Goal: Find specific page/section: Find specific page/section

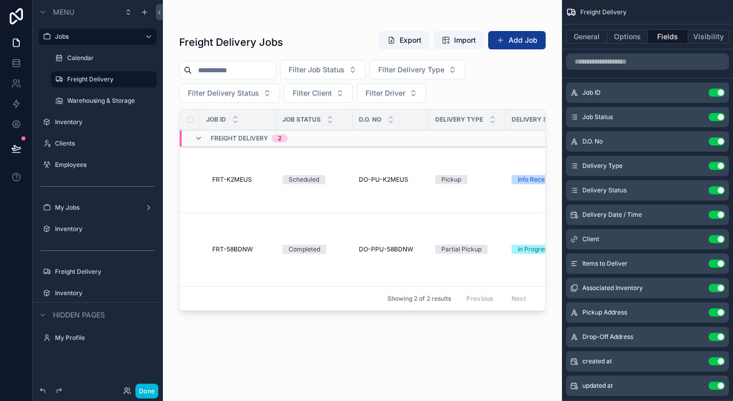
click at [404, 175] on td "DO-PU-K2MEUS DO-PU-K2MEUS" at bounding box center [391, 180] width 76 height 66
click at [400, 179] on span "DO-PU-K2MEUS" at bounding box center [383, 180] width 49 height 8
click at [435, 180] on span "Pickup" at bounding box center [451, 179] width 32 height 9
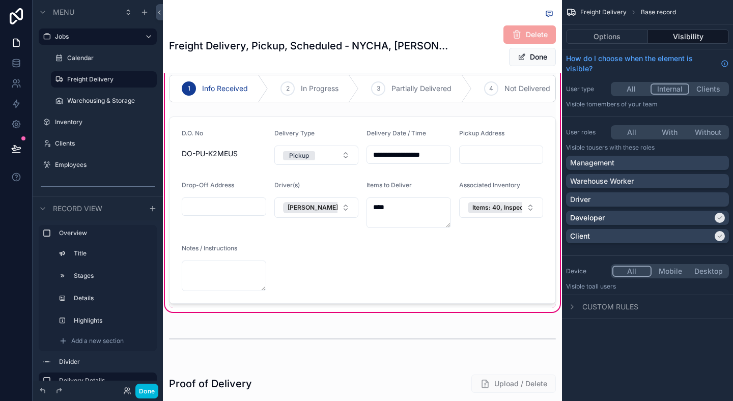
scroll to position [318, 0]
click at [543, 55] on button "Done" at bounding box center [532, 57] width 47 height 18
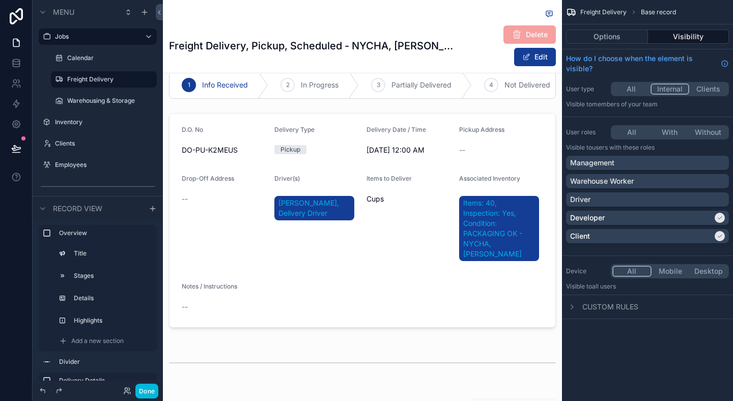
scroll to position [315, 0]
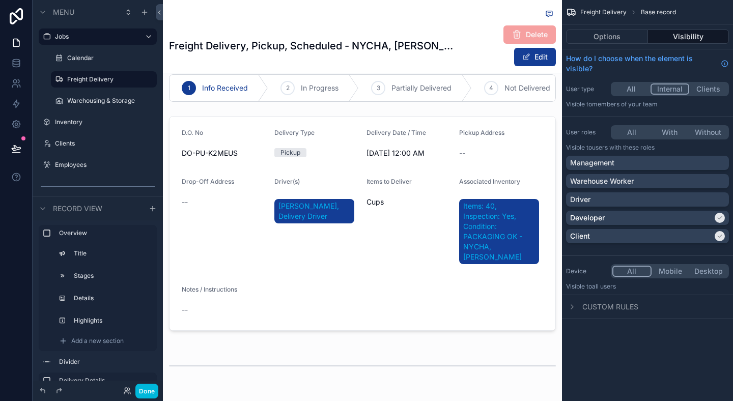
click at [608, 41] on button "Options" at bounding box center [607, 37] width 82 height 14
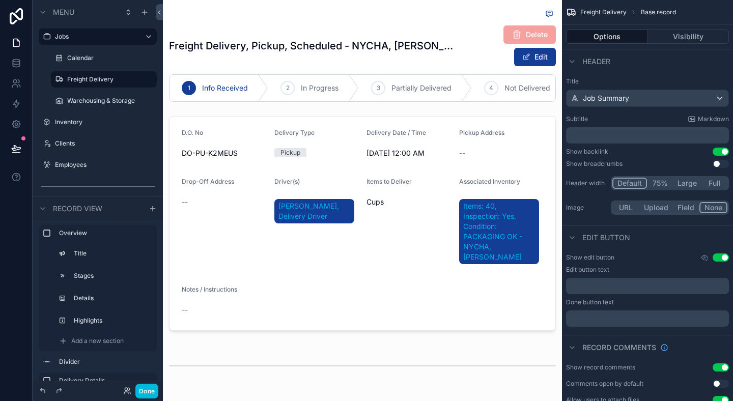
click at [671, 42] on button "Visibility" at bounding box center [688, 37] width 81 height 14
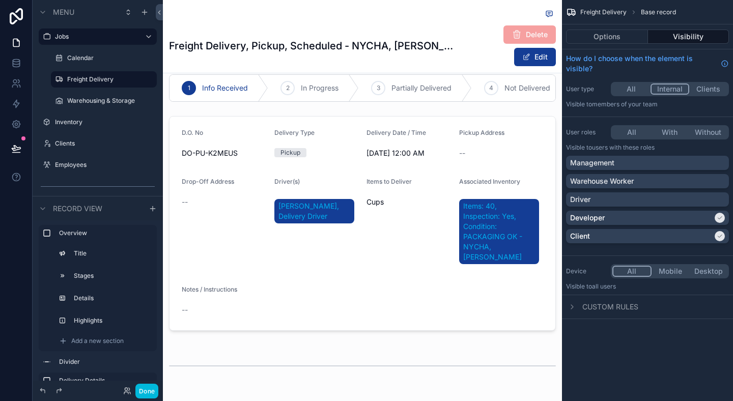
click at [639, 36] on button "Options" at bounding box center [607, 37] width 82 height 14
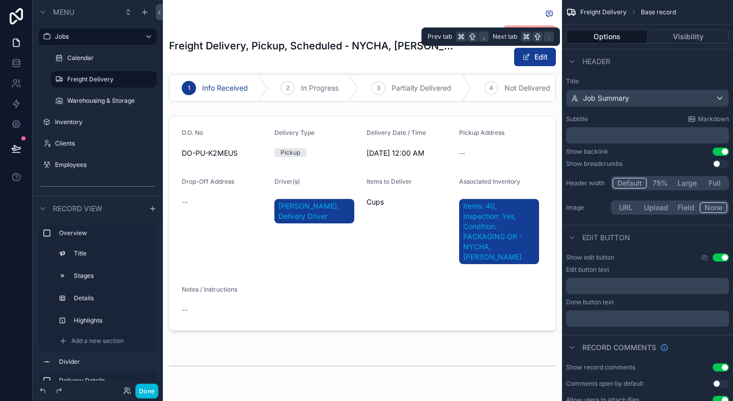
click at [673, 41] on button "Visibility" at bounding box center [688, 37] width 81 height 14
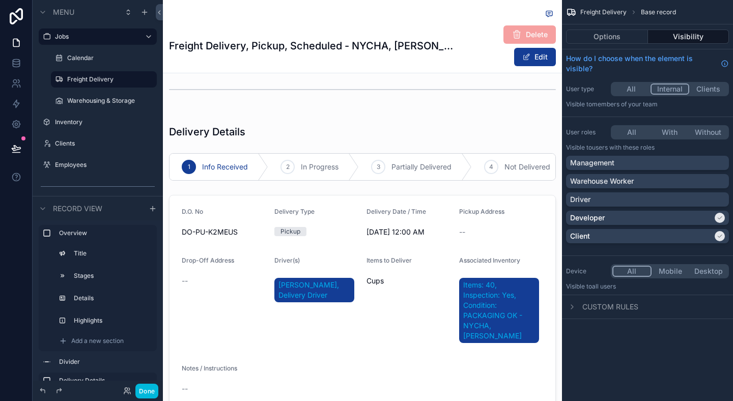
scroll to position [236, 0]
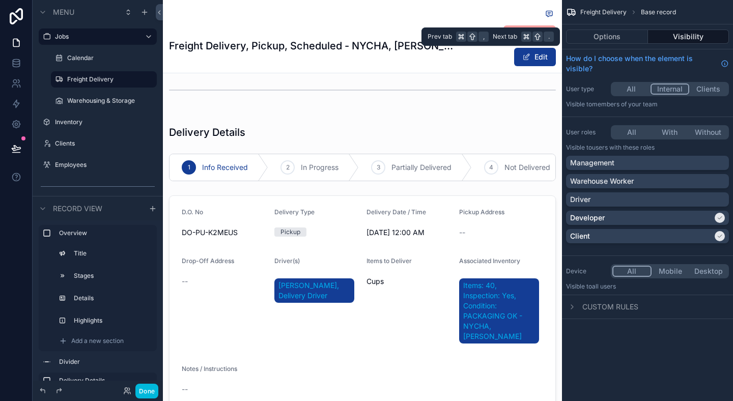
click at [602, 32] on button "Options" at bounding box center [607, 37] width 82 height 14
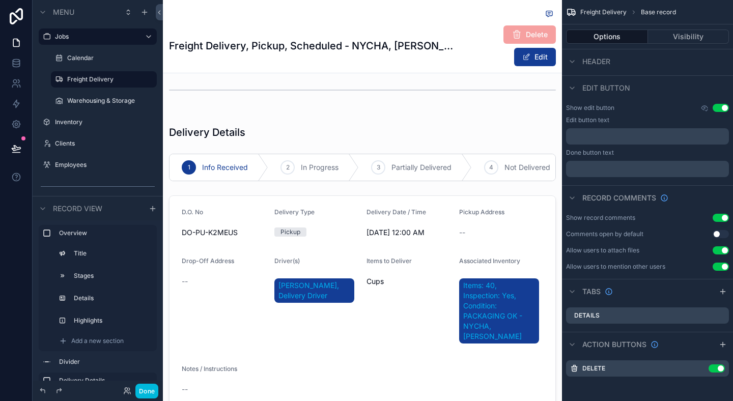
scroll to position [0, 0]
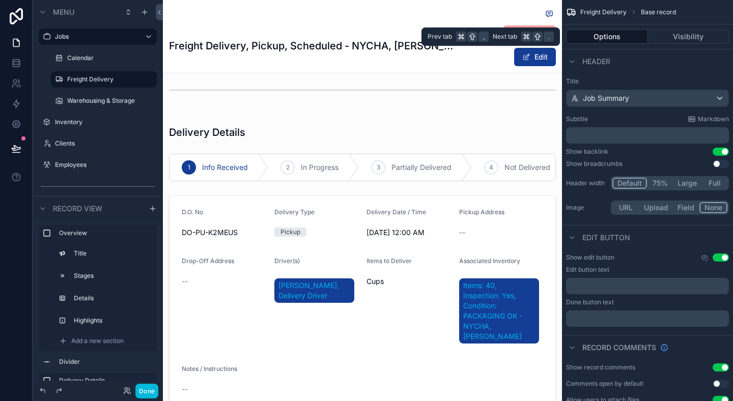
click at [691, 41] on button "Visibility" at bounding box center [688, 37] width 81 height 14
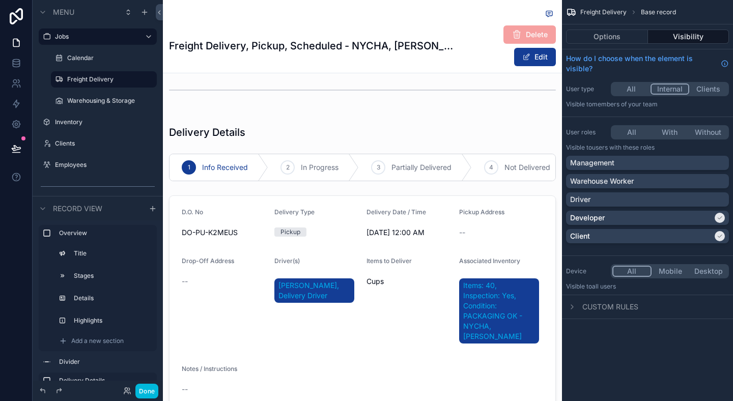
drag, startPoint x: 594, startPoint y: 92, endPoint x: 565, endPoint y: 92, distance: 28.5
click at [565, 92] on div "User type All Internal Clients Visible to Members of your team" at bounding box center [647, 95] width 171 height 35
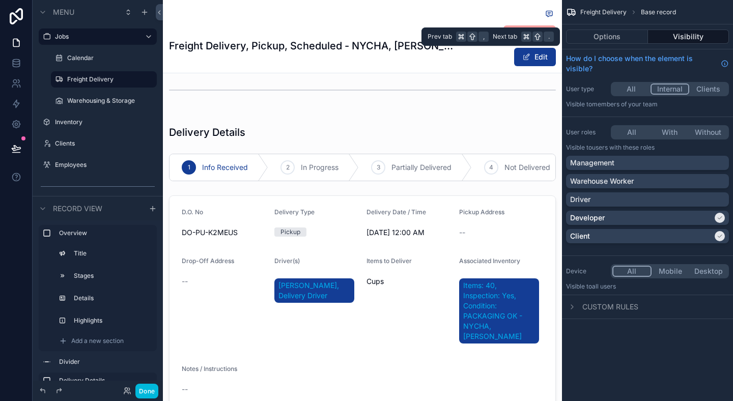
click at [628, 31] on button "Options" at bounding box center [607, 37] width 82 height 14
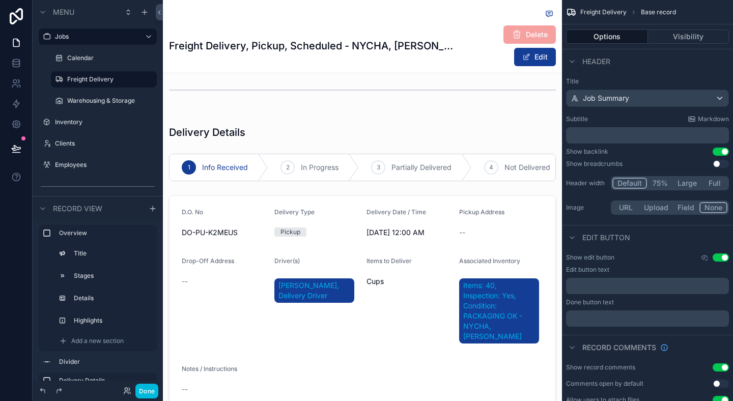
click at [479, 230] on div "scrollable content" at bounding box center [362, 268] width 399 height 306
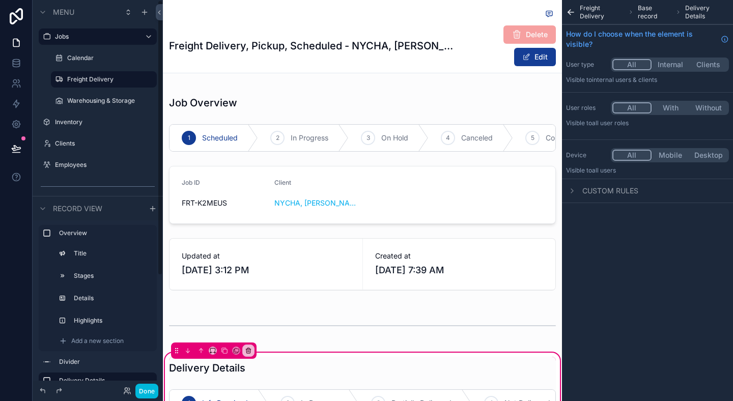
click at [89, 79] on label "Freight Delivery" at bounding box center [109, 79] width 84 height 8
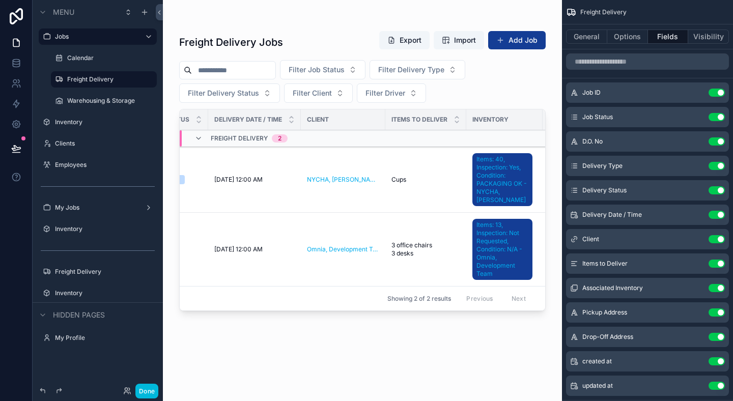
scroll to position [0, 375]
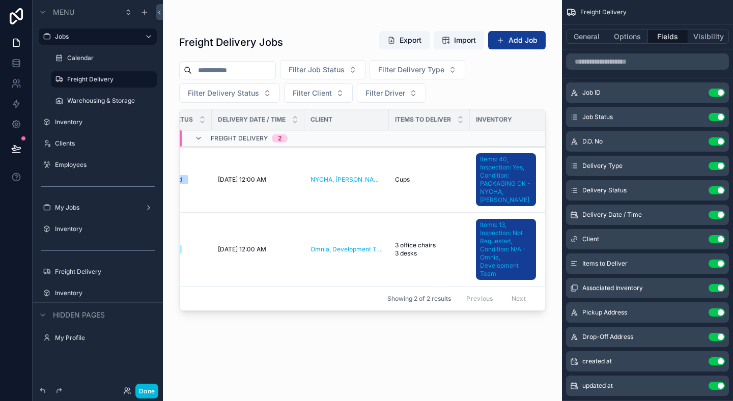
click at [409, 98] on button "Filter Driver" at bounding box center [391, 93] width 69 height 19
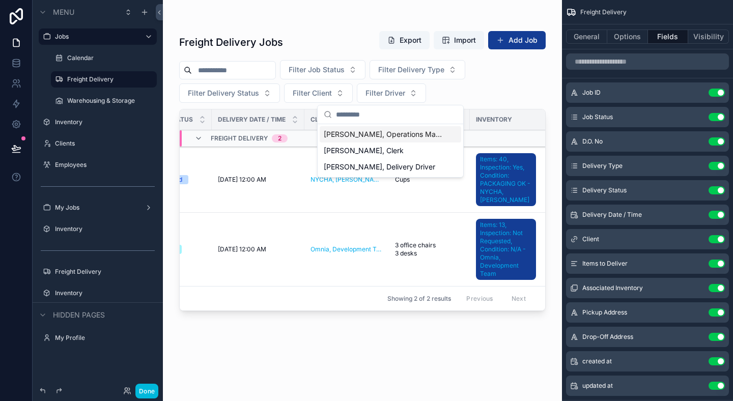
click at [409, 98] on button "Filter Driver" at bounding box center [391, 93] width 69 height 19
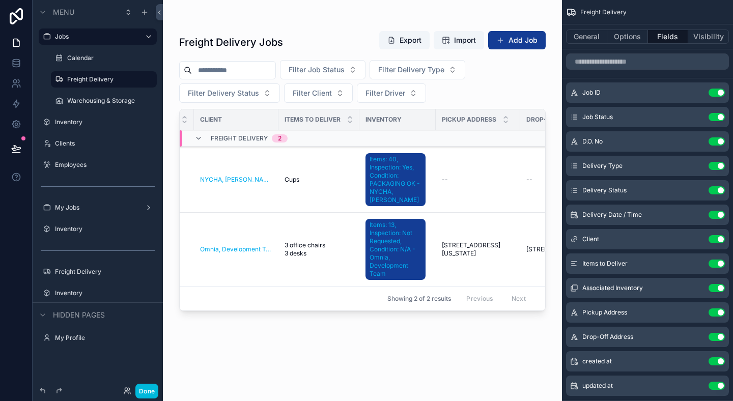
scroll to position [0, 569]
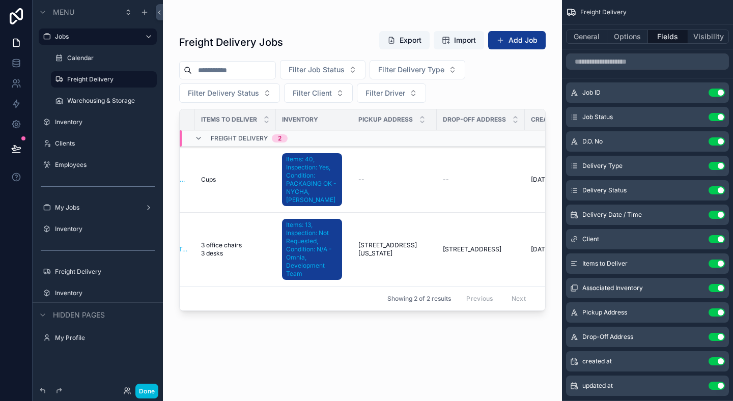
click at [624, 32] on button "Options" at bounding box center [628, 37] width 41 height 14
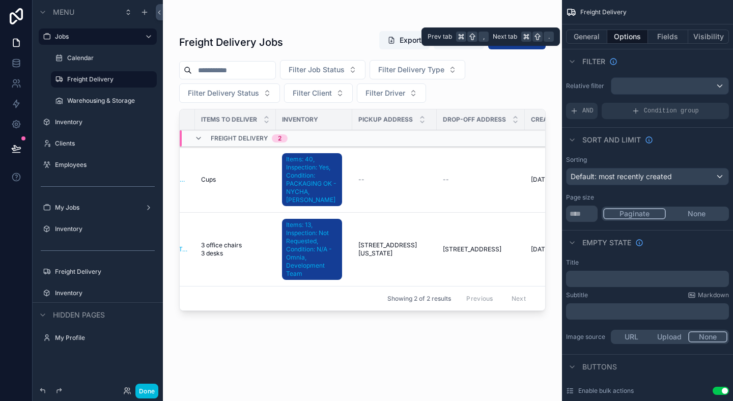
click at [699, 34] on button "Visibility" at bounding box center [709, 37] width 41 height 14
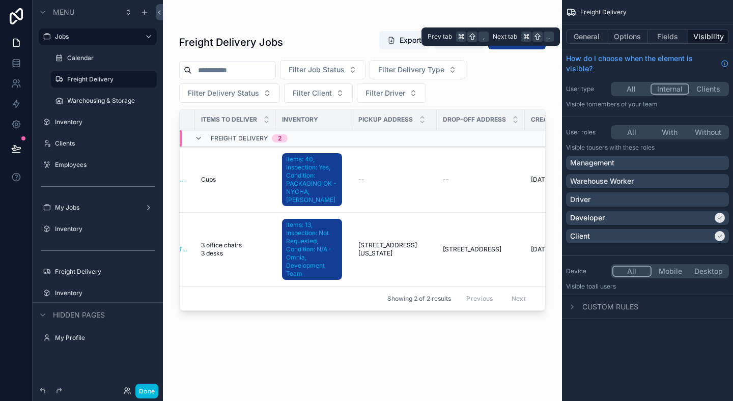
click at [600, 40] on button "General" at bounding box center [586, 37] width 41 height 14
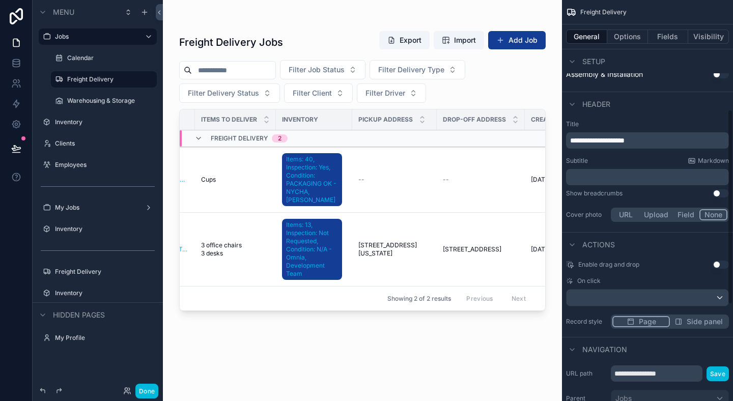
scroll to position [424, 0]
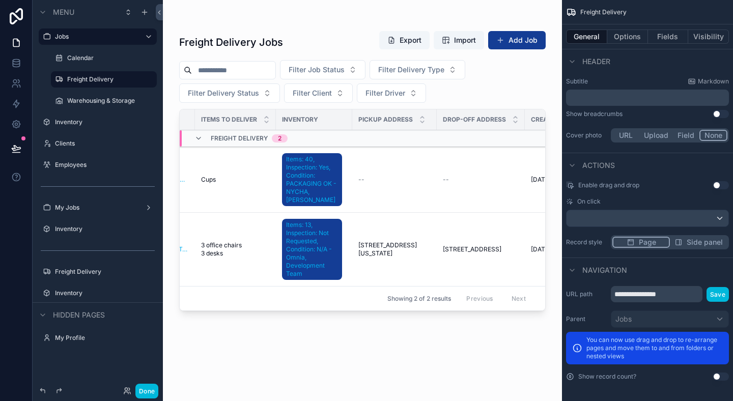
click at [470, 87] on div "Filter Job Status Filter Delivery Type Filter Delivery Status Filter Client Fil…" at bounding box center [362, 81] width 367 height 43
click at [638, 33] on button "Options" at bounding box center [628, 37] width 41 height 14
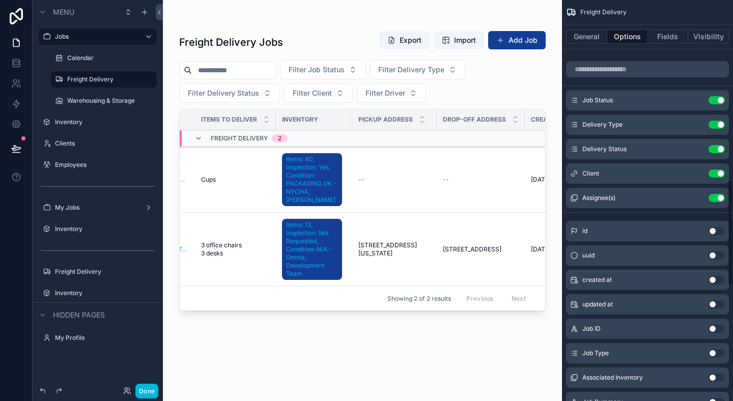
scroll to position [679, 0]
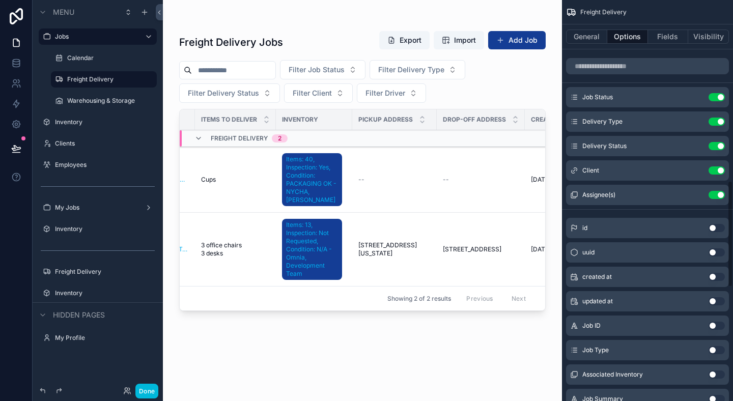
click at [0, 0] on icon "scrollable content" at bounding box center [0, 0] width 0 height 0
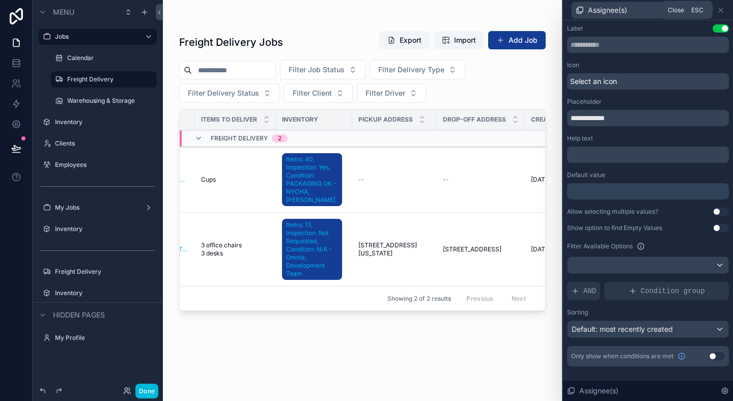
click at [724, 7] on icon at bounding box center [721, 10] width 8 height 8
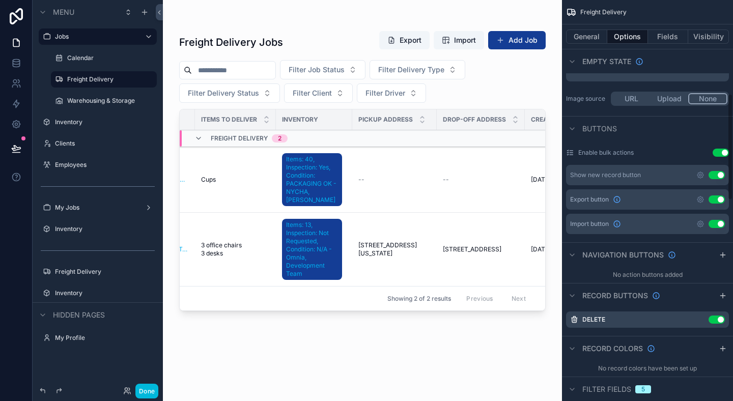
scroll to position [0, 0]
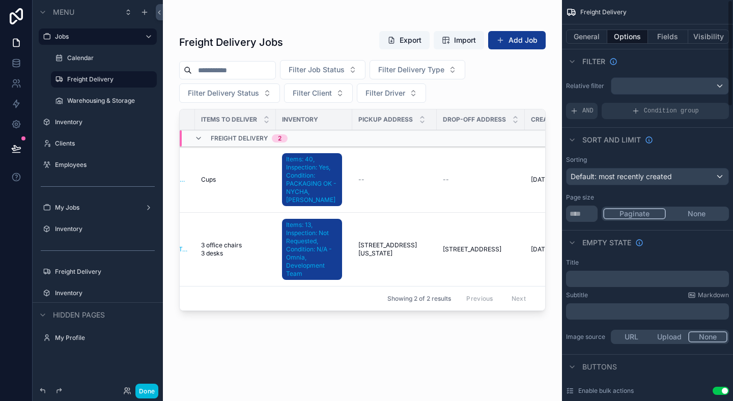
click at [399, 195] on td "--" at bounding box center [394, 180] width 85 height 66
click at [373, 183] on div "--" at bounding box center [395, 180] width 72 height 8
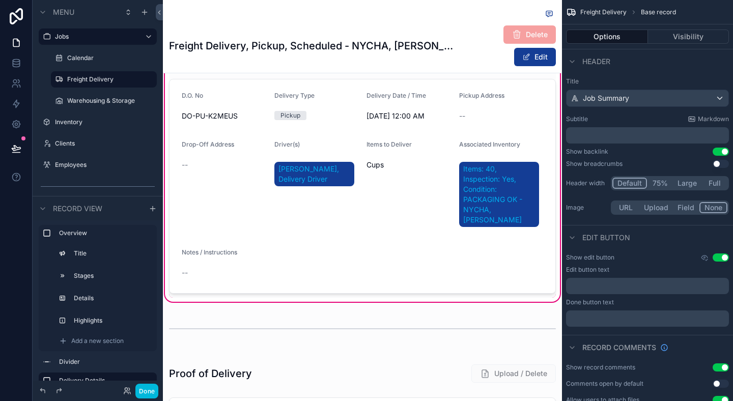
scroll to position [306, 0]
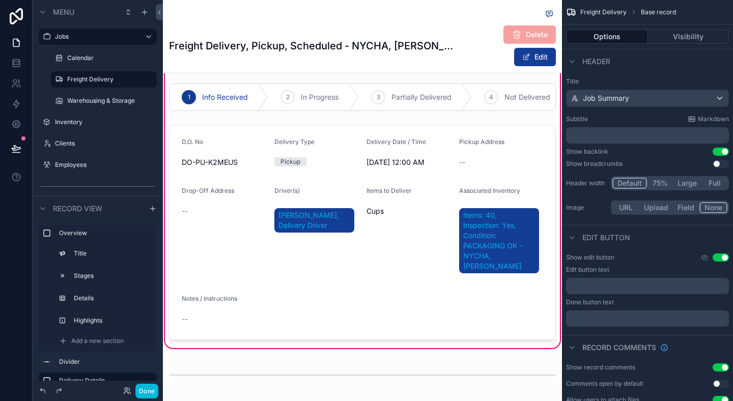
click at [321, 187] on div "scrollable content" at bounding box center [362, 232] width 399 height 223
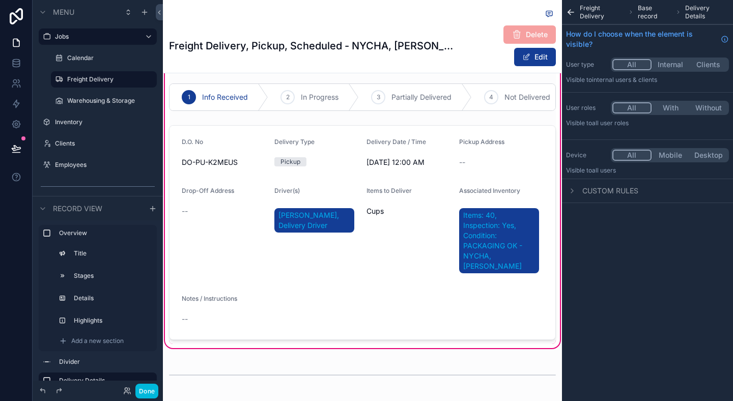
click at [339, 178] on div "scrollable content" at bounding box center [362, 232] width 399 height 223
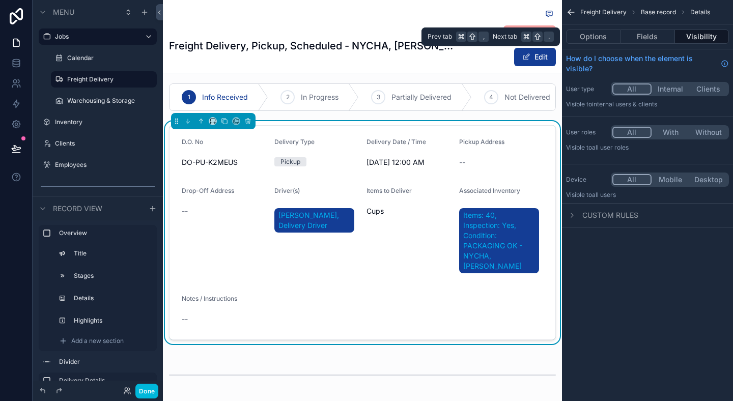
click at [643, 41] on button "Fields" at bounding box center [648, 37] width 54 height 14
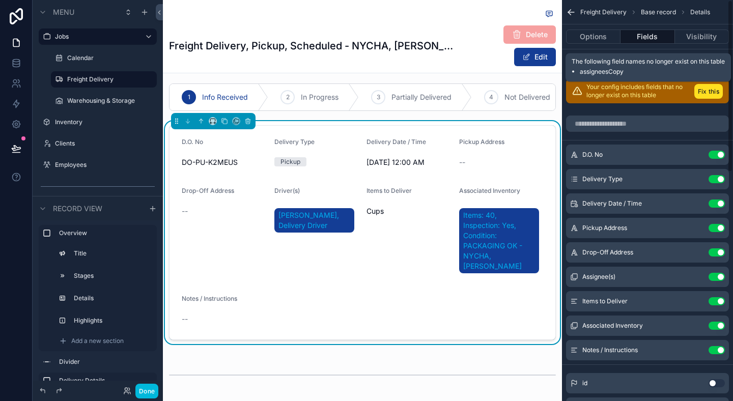
click at [706, 92] on button "Fix this" at bounding box center [709, 91] width 29 height 15
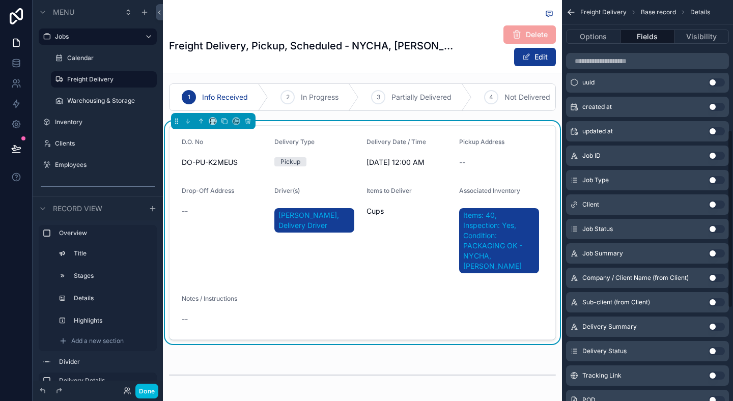
scroll to position [0, 0]
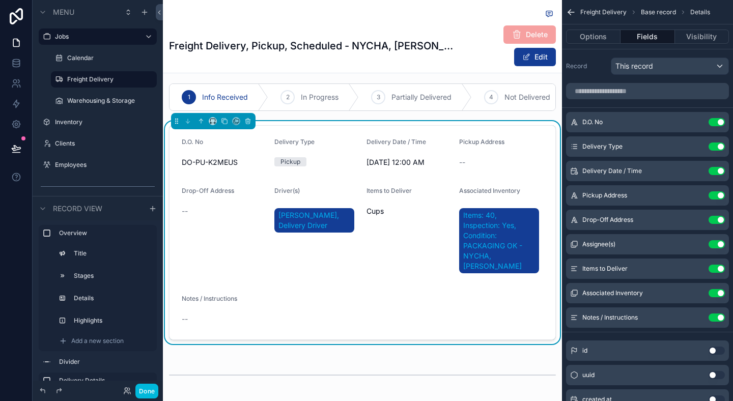
click at [299, 178] on form "D.O. No DO-PU-K2MEUS Delivery Type Pickup Delivery Date / Time [DATE] 12:00 AM …" at bounding box center [363, 233] width 386 height 214
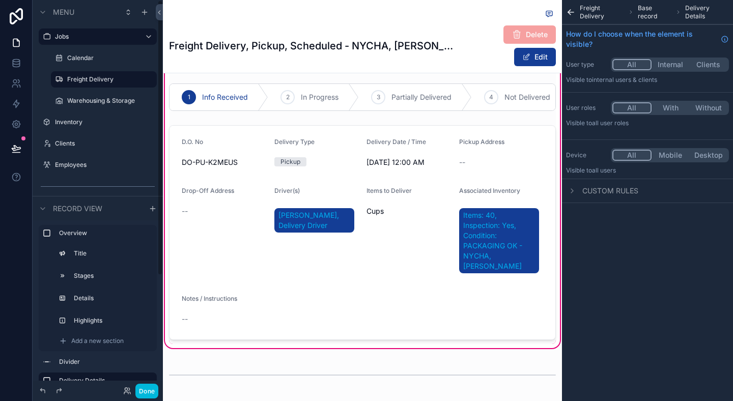
click at [91, 98] on label "Warehousing & Storage" at bounding box center [109, 101] width 84 height 8
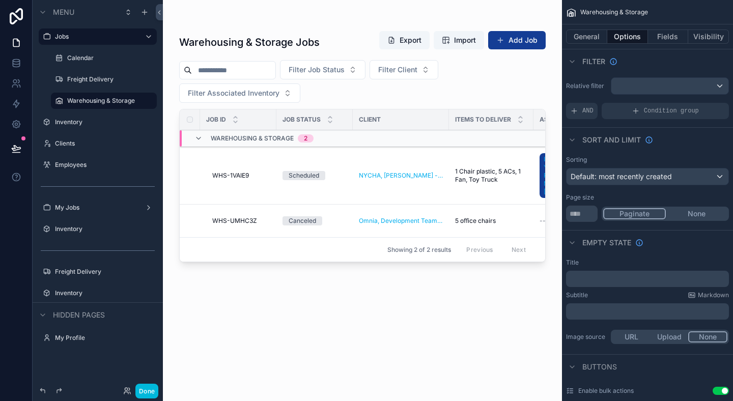
click at [168, 123] on div "scrollable content" at bounding box center [362, 194] width 399 height 389
click at [165, 123] on div "Warehousing & Storage Jobs Export Import Add Job Filter Job Status Filter Clien…" at bounding box center [362, 194] width 399 height 389
click at [604, 32] on button "General" at bounding box center [586, 37] width 41 height 14
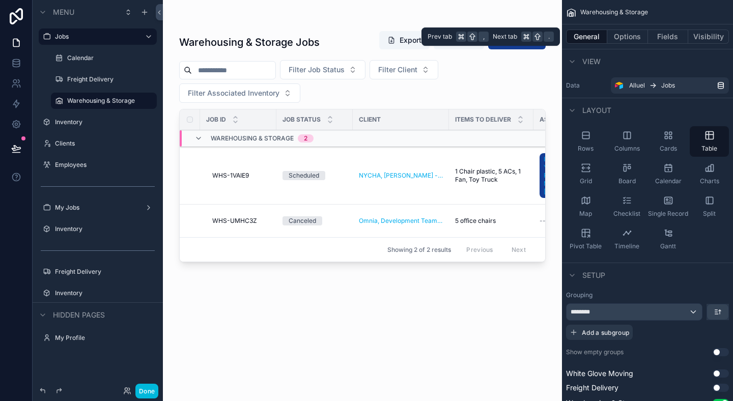
click at [667, 36] on button "Fields" at bounding box center [668, 37] width 41 height 14
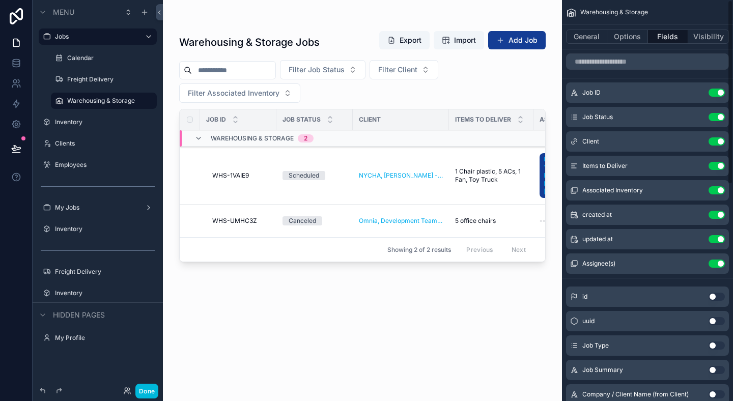
click at [633, 35] on button "Options" at bounding box center [628, 37] width 41 height 14
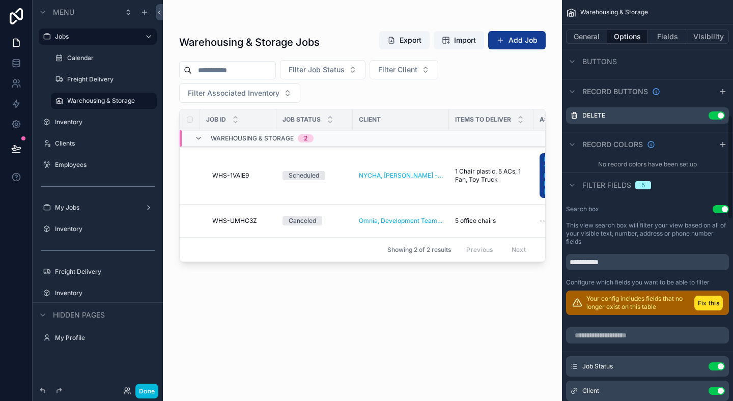
scroll to position [444, 0]
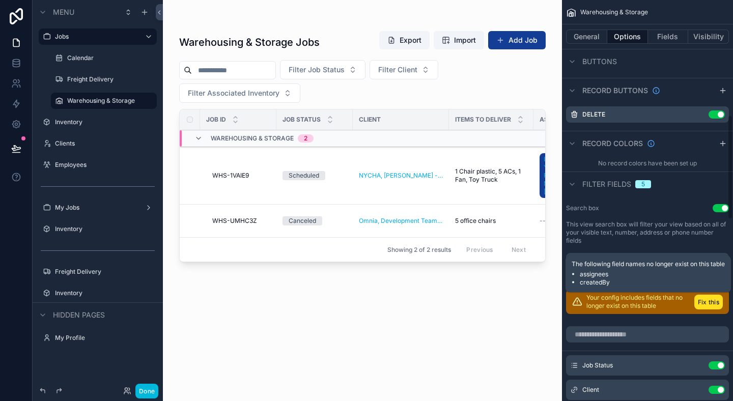
click at [721, 302] on button "Fix this" at bounding box center [709, 302] width 29 height 15
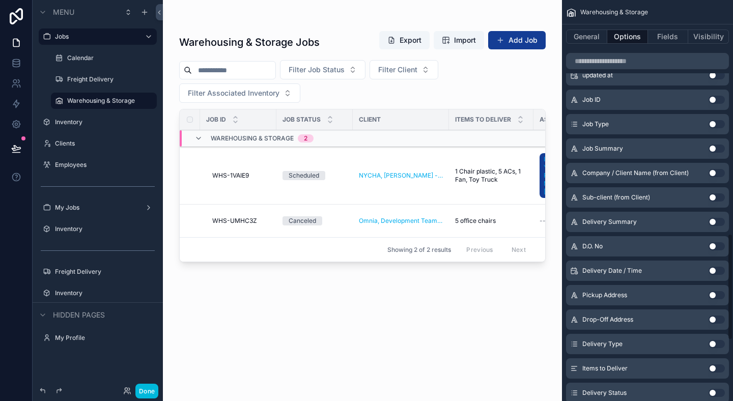
scroll to position [880, 0]
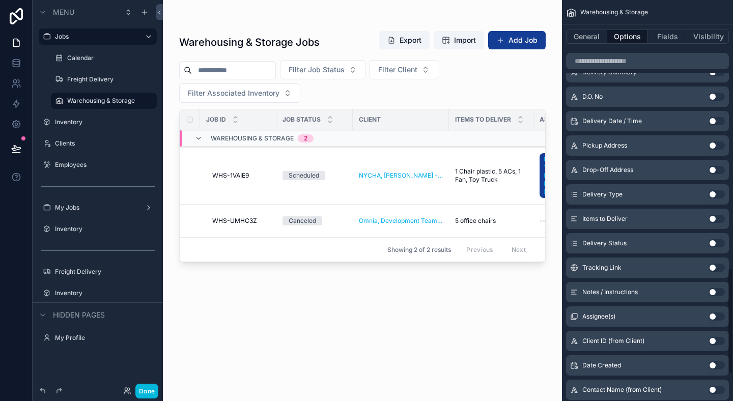
click at [712, 315] on button "Use setting" at bounding box center [717, 317] width 16 height 8
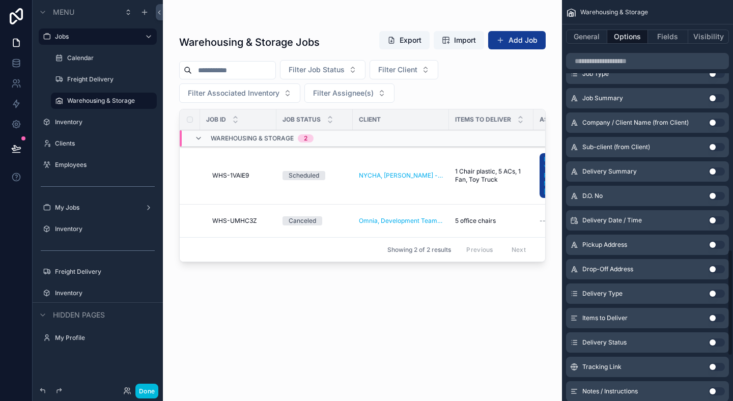
scroll to position [939, 0]
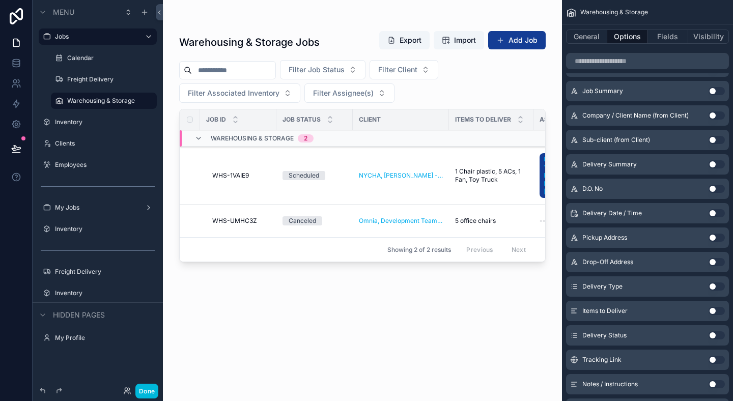
click at [91, 125] on label "Inventory" at bounding box center [103, 122] width 96 height 8
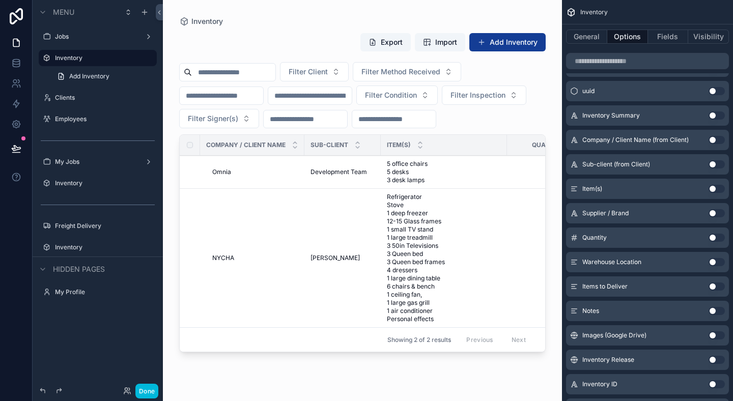
click at [72, 35] on label "Jobs" at bounding box center [95, 37] width 81 height 8
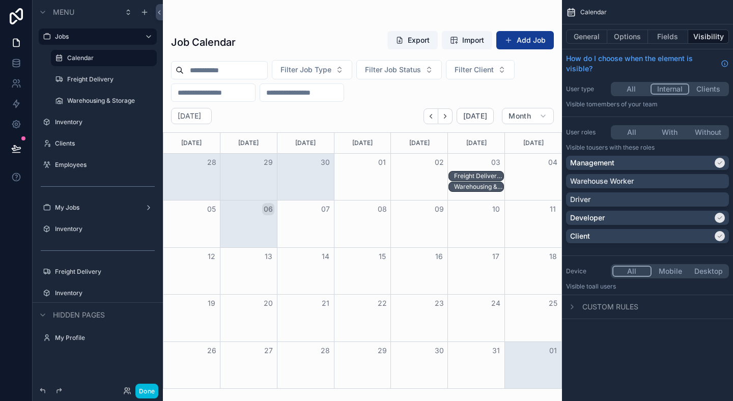
click at [102, 99] on label "Warehousing & Storage" at bounding box center [109, 101] width 84 height 8
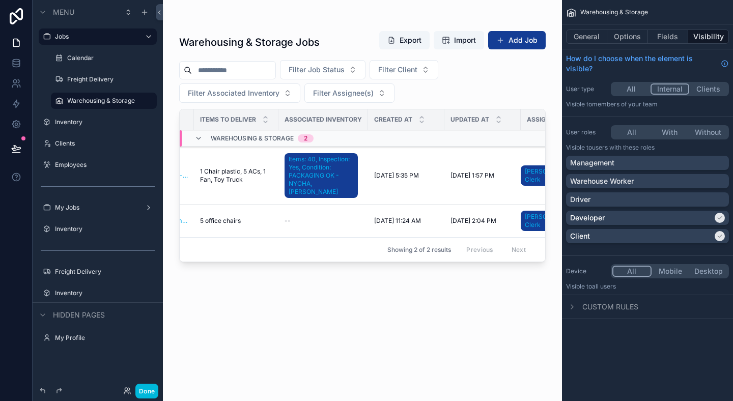
scroll to position [0, 307]
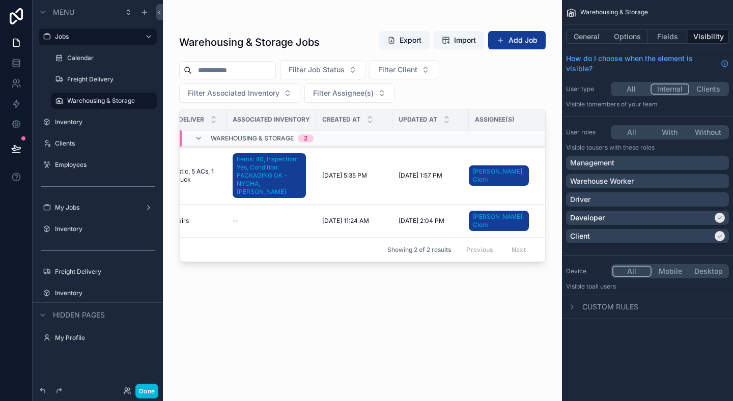
click at [89, 120] on label "Inventory" at bounding box center [103, 122] width 96 height 8
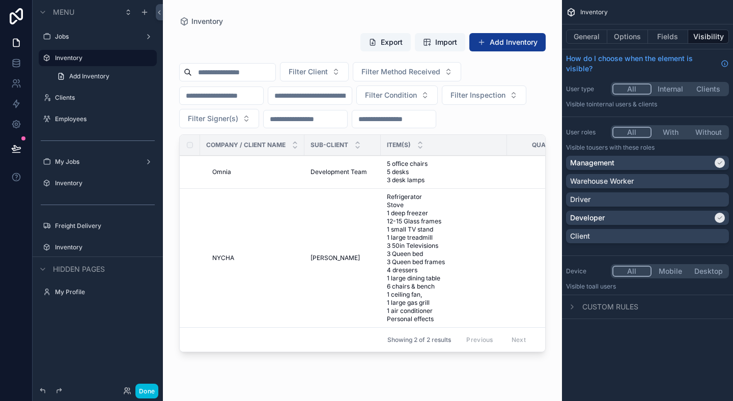
click at [85, 100] on label "Clients" at bounding box center [103, 98] width 96 height 8
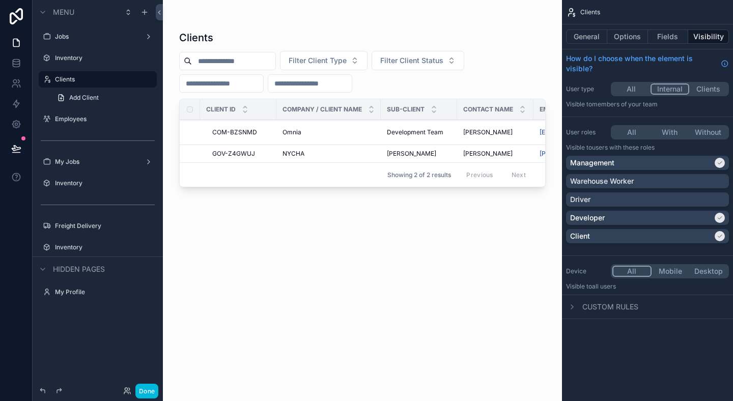
click at [409, 75] on div "scrollable content" at bounding box center [362, 194] width 399 height 389
click at [94, 117] on label "Employees" at bounding box center [103, 119] width 96 height 8
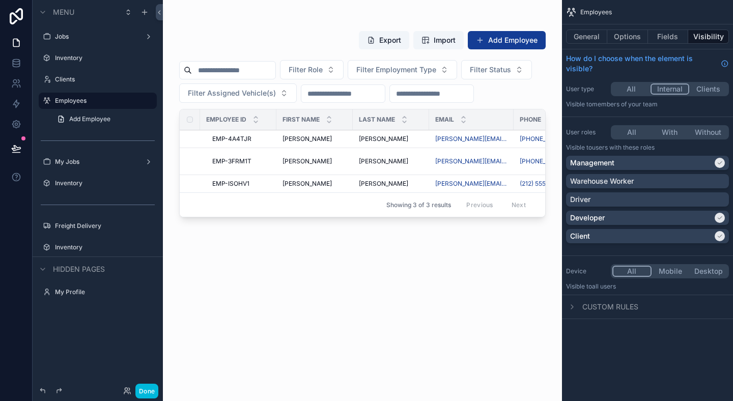
click at [78, 165] on label "My Jobs" at bounding box center [95, 162] width 81 height 8
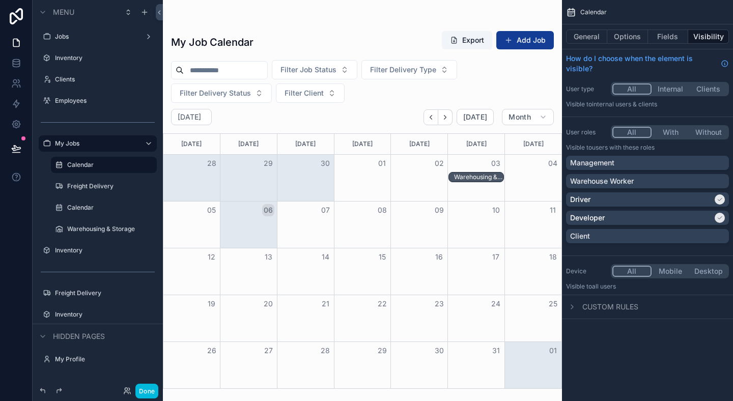
click at [93, 34] on label "Jobs" at bounding box center [95, 37] width 81 height 8
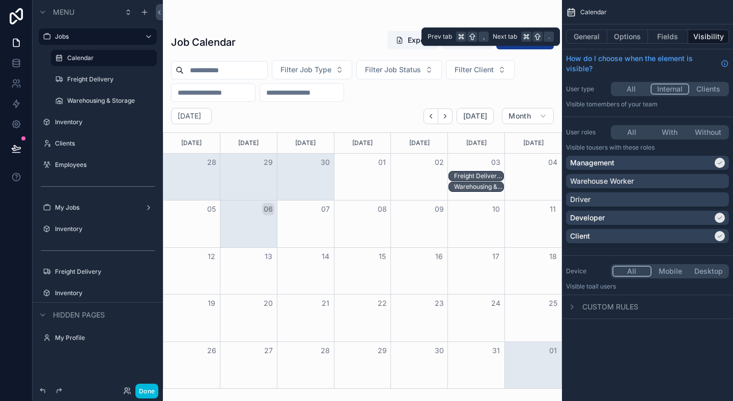
click at [673, 39] on button "Fields" at bounding box center [668, 37] width 41 height 14
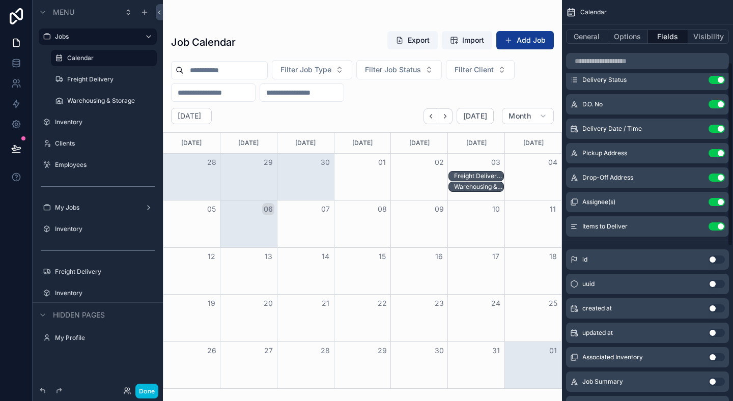
scroll to position [137, 0]
click at [484, 172] on div "Freight Delivery, Partial Pickup, Completed - Omnia, Development Team" at bounding box center [479, 176] width 50 height 8
click at [482, 175] on div "Freight Delivery, Partial Pickup, Completed - Omnia, Development Team" at bounding box center [479, 176] width 50 height 8
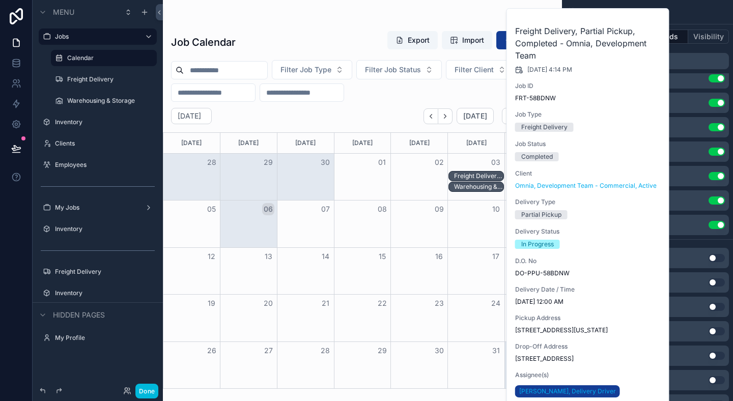
click at [482, 175] on div "Freight Delivery, Partial Pickup, Completed - Omnia, Development Team" at bounding box center [479, 176] width 50 height 8
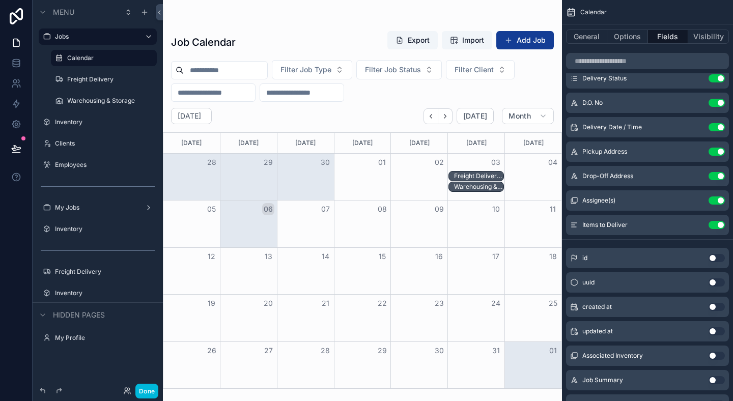
click at [464, 190] on div "Warehousing & Storage, Partial Return, Scheduled - NYCHA, [PERSON_NAME]" at bounding box center [479, 187] width 50 height 8
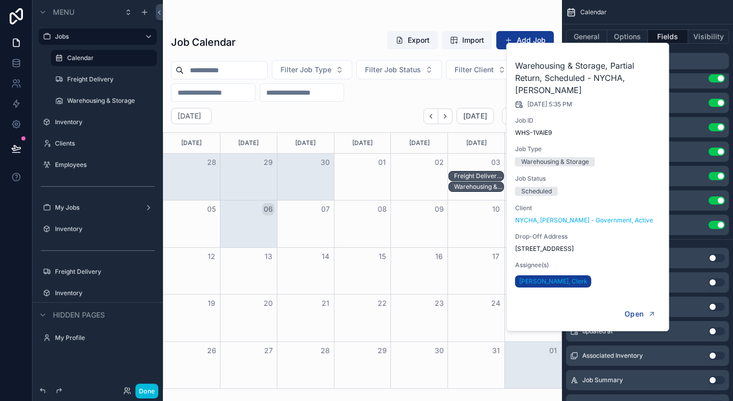
click at [475, 152] on div "[DATE]" at bounding box center [476, 143] width 53 height 20
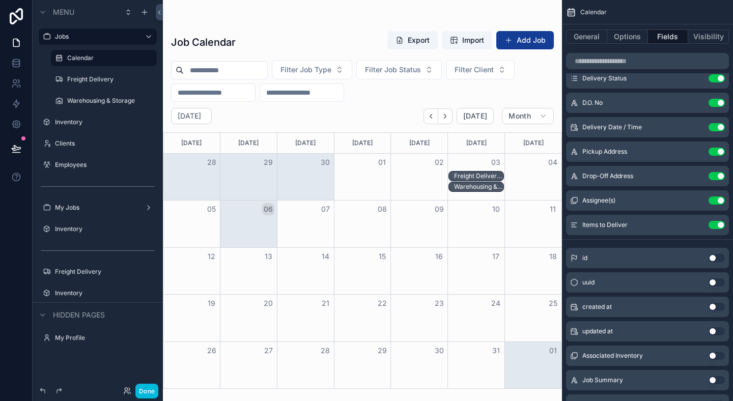
click at [477, 180] on div "Freight Delivery, Partial Pickup, Completed - Omnia, Development Team" at bounding box center [479, 176] width 50 height 8
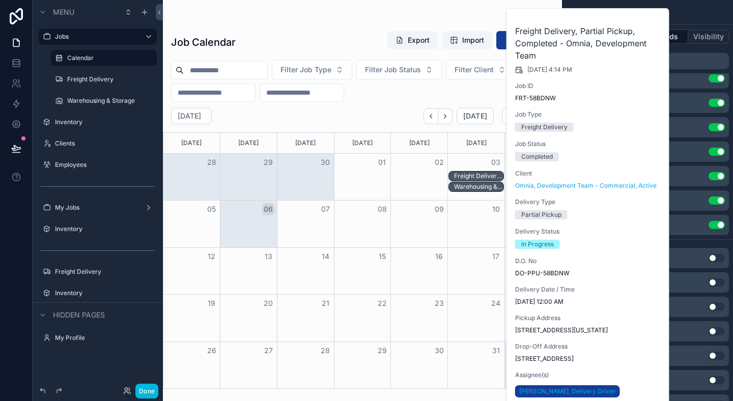
click at [476, 163] on div "03" at bounding box center [476, 162] width 57 height 17
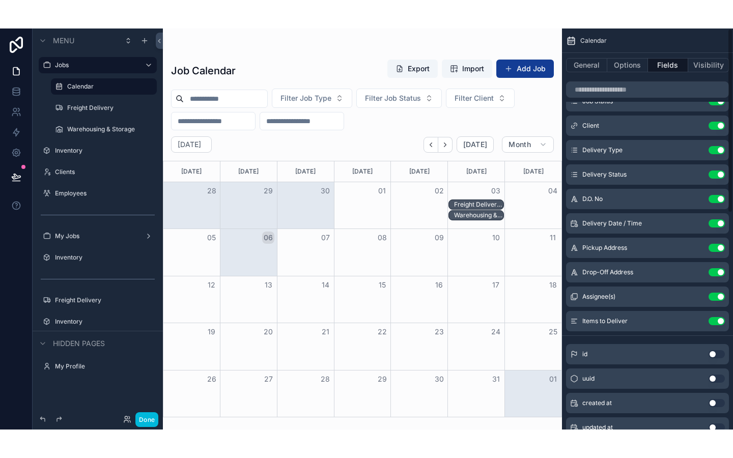
scroll to position [0, 0]
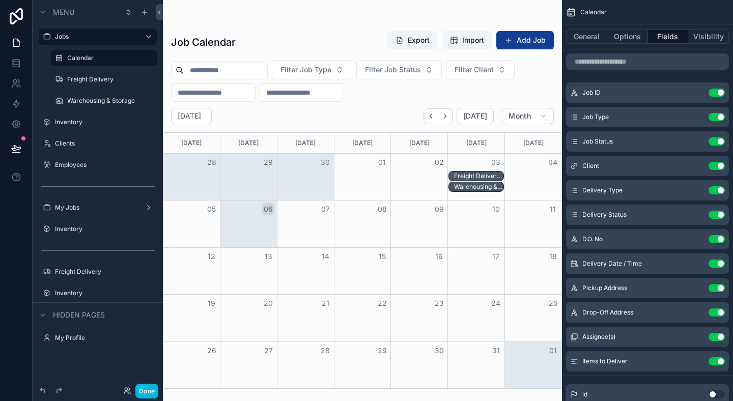
click at [475, 173] on div "Freight Delivery, Partial Pickup, Completed - Omnia, Development Team" at bounding box center [479, 176] width 50 height 8
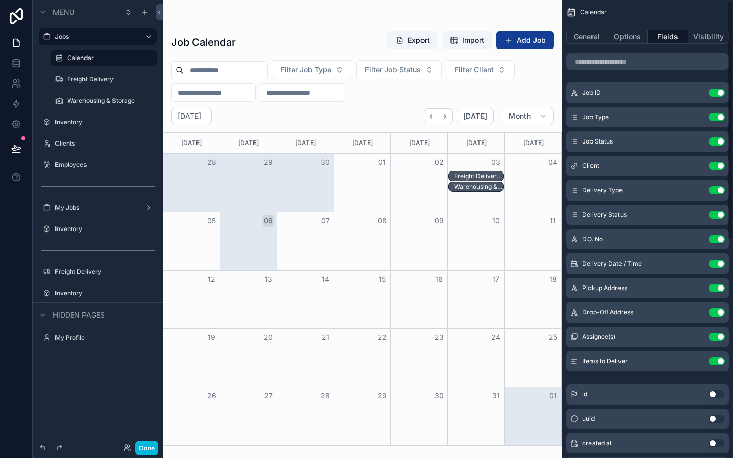
click at [635, 40] on button "Options" at bounding box center [628, 37] width 41 height 14
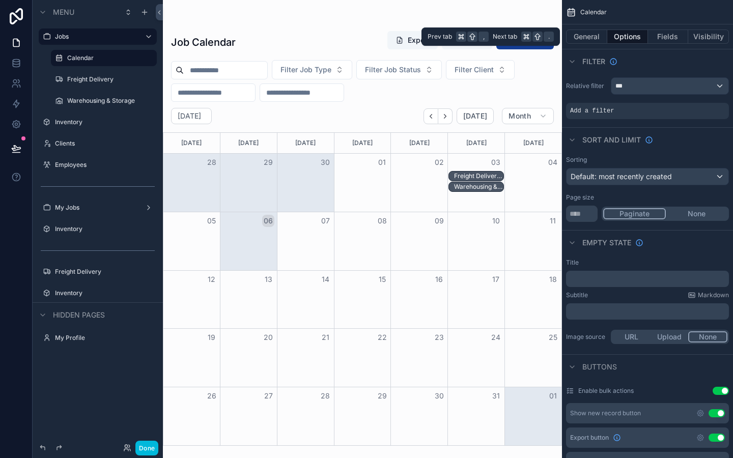
click at [710, 29] on div "General Options Fields Visibility" at bounding box center [647, 36] width 171 height 24
click at [674, 38] on button "Fields" at bounding box center [668, 37] width 41 height 14
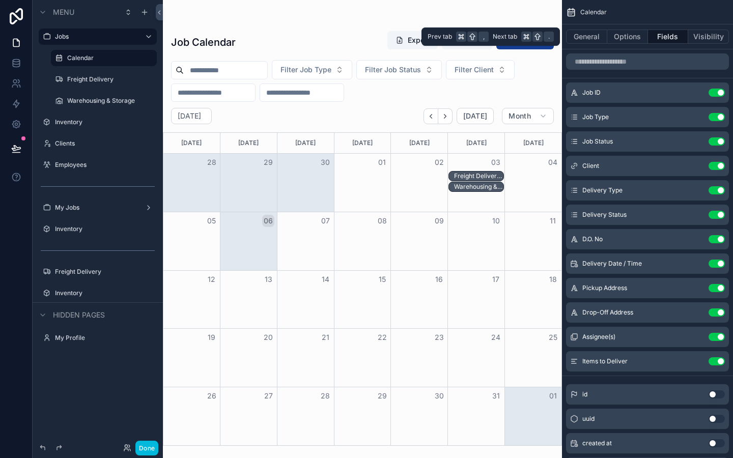
click at [587, 26] on div "General Options Fields Visibility" at bounding box center [647, 36] width 171 height 24
click at [593, 36] on button "General" at bounding box center [586, 37] width 41 height 14
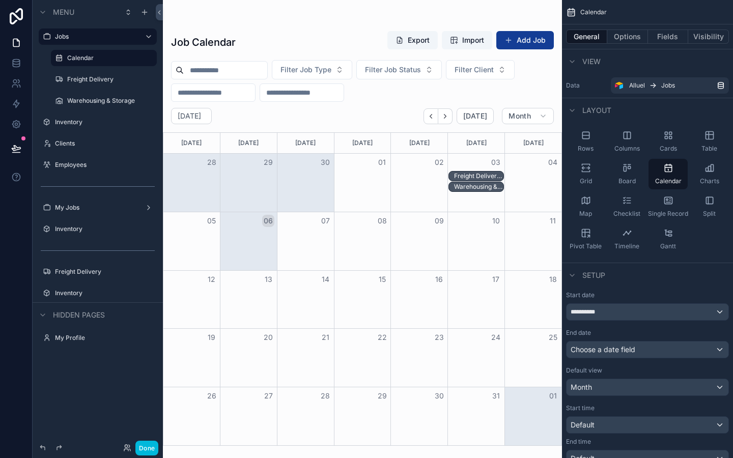
click at [628, 44] on div "General Options Fields Visibility" at bounding box center [647, 36] width 171 height 24
click at [643, 35] on button "Options" at bounding box center [628, 37] width 41 height 14
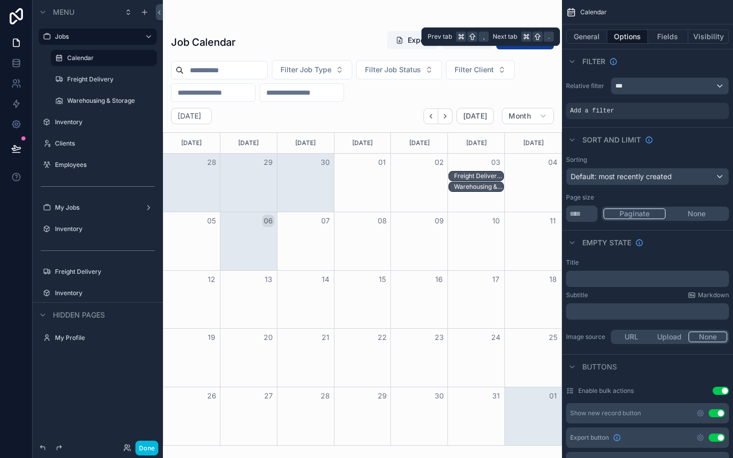
click at [674, 37] on button "Fields" at bounding box center [668, 37] width 41 height 14
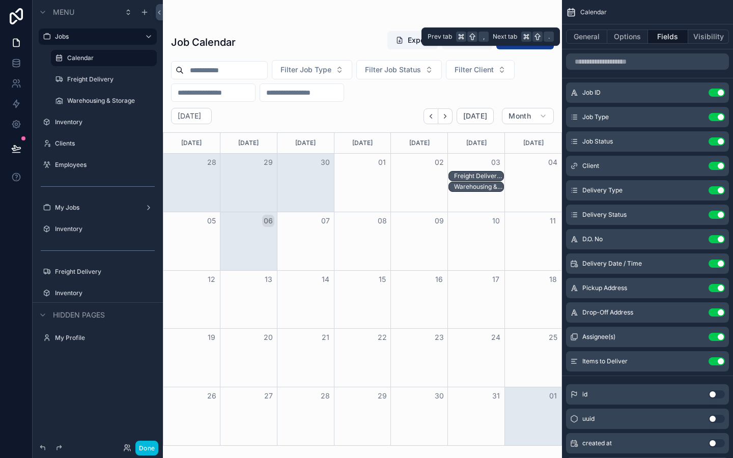
click at [712, 37] on button "Visibility" at bounding box center [709, 37] width 41 height 14
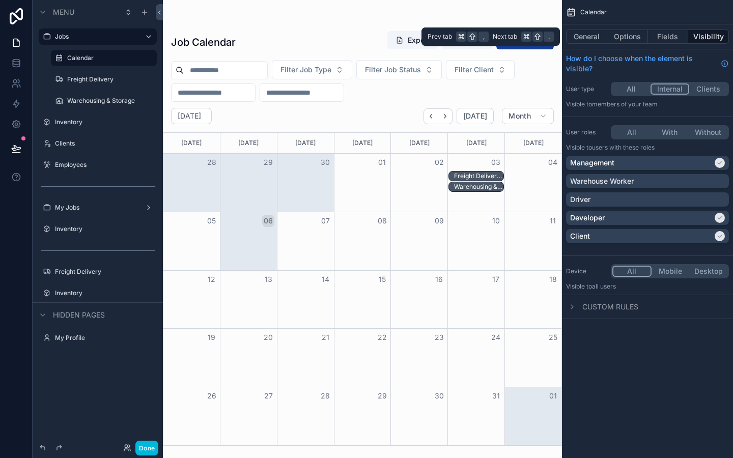
click at [659, 36] on button "Fields" at bounding box center [668, 37] width 41 height 14
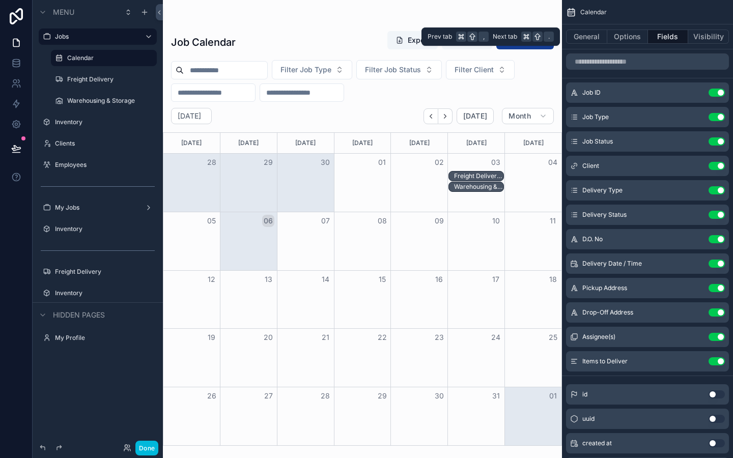
click at [622, 36] on button "Options" at bounding box center [628, 37] width 41 height 14
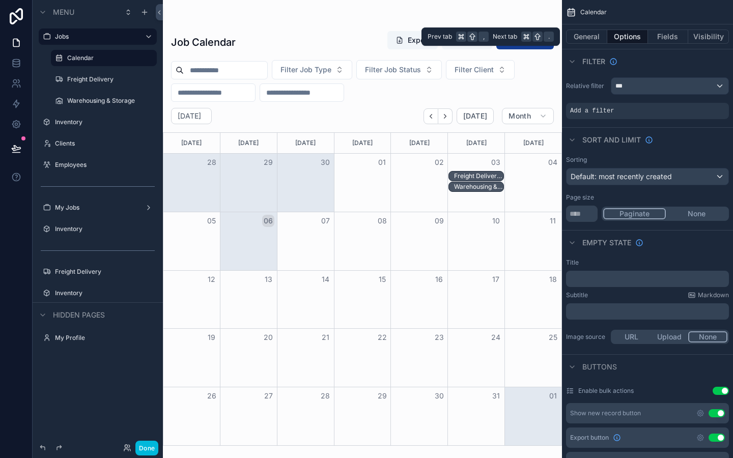
click at [589, 36] on button "General" at bounding box center [586, 37] width 41 height 14
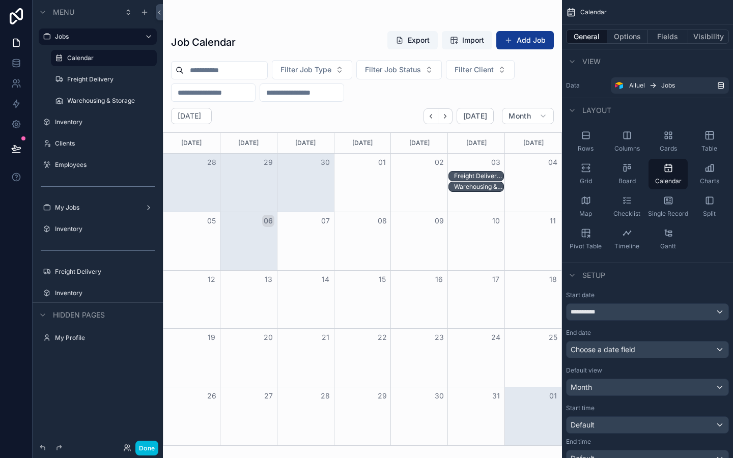
click at [486, 176] on div "Freight Delivery, Partial Pickup, Completed - Omnia, Development Team" at bounding box center [479, 176] width 50 height 8
click at [636, 38] on button "Options" at bounding box center [628, 37] width 41 height 14
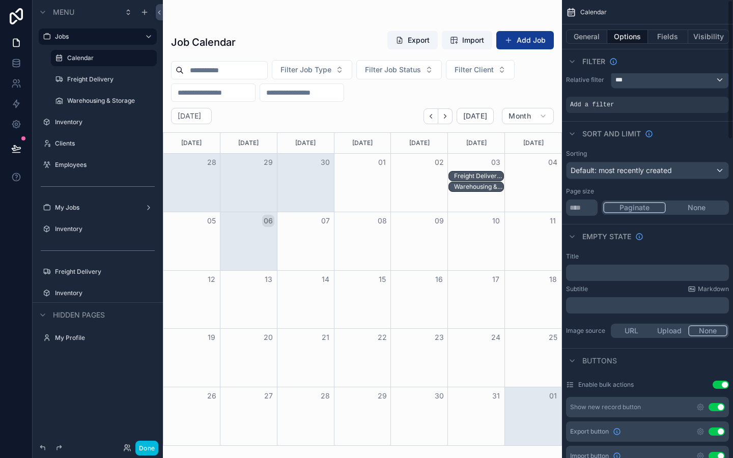
scroll to position [7, 0]
click at [665, 32] on button "Fields" at bounding box center [668, 37] width 41 height 14
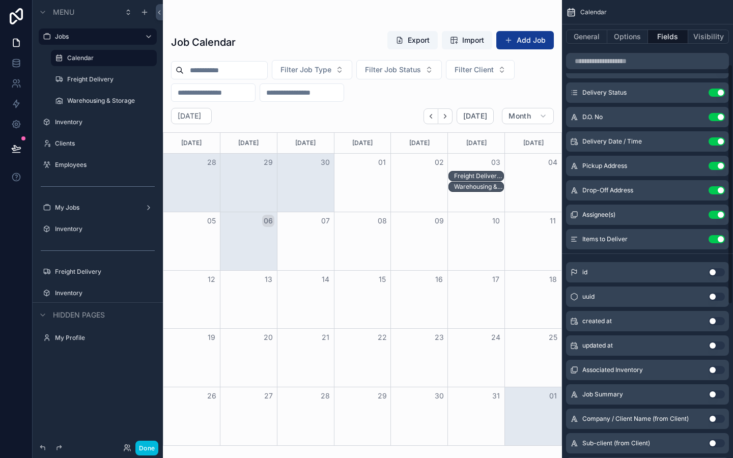
scroll to position [0, 0]
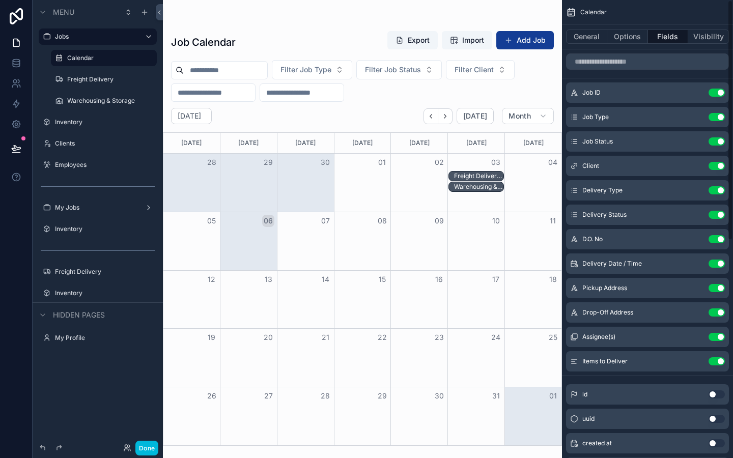
click at [465, 173] on div "Freight Delivery, Partial Pickup, Completed - Omnia, Development Team" at bounding box center [479, 176] width 50 height 8
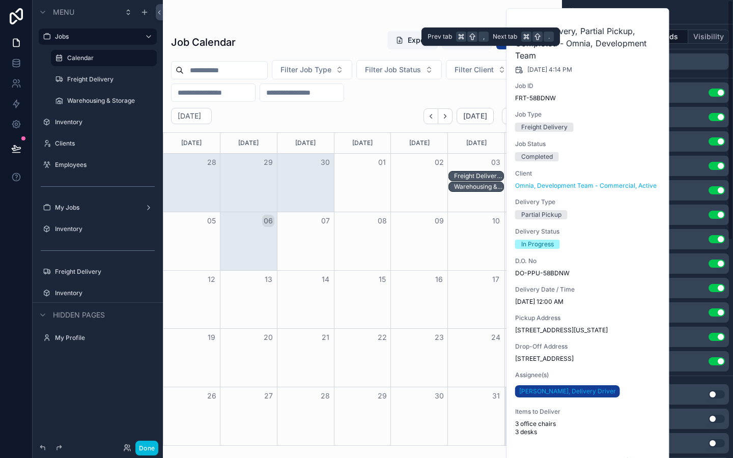
click at [692, 30] on button "Visibility" at bounding box center [709, 37] width 41 height 14
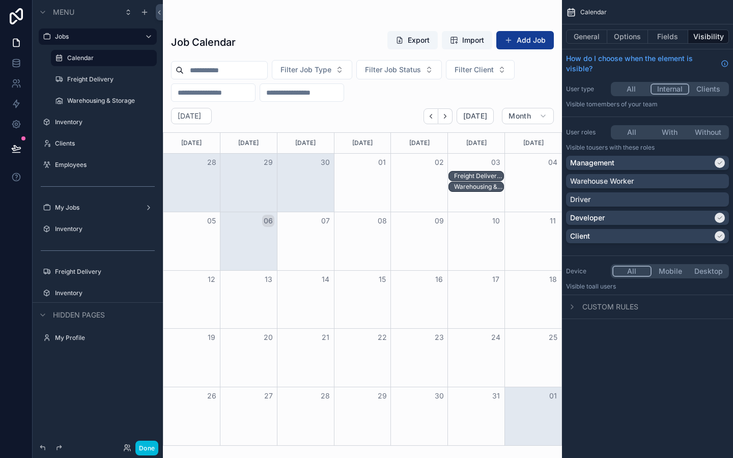
click at [495, 187] on div "Warehousing & Storage, Partial Return, Scheduled - NYCHA, [PERSON_NAME]" at bounding box center [479, 187] width 50 height 8
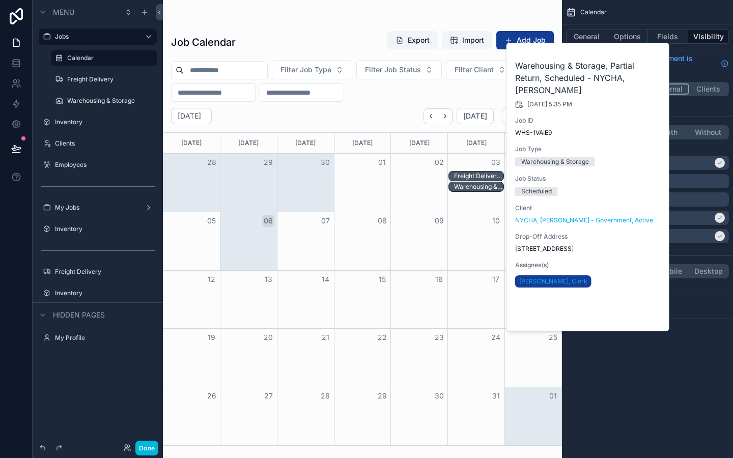
click at [633, 312] on span "Open" at bounding box center [634, 314] width 19 height 9
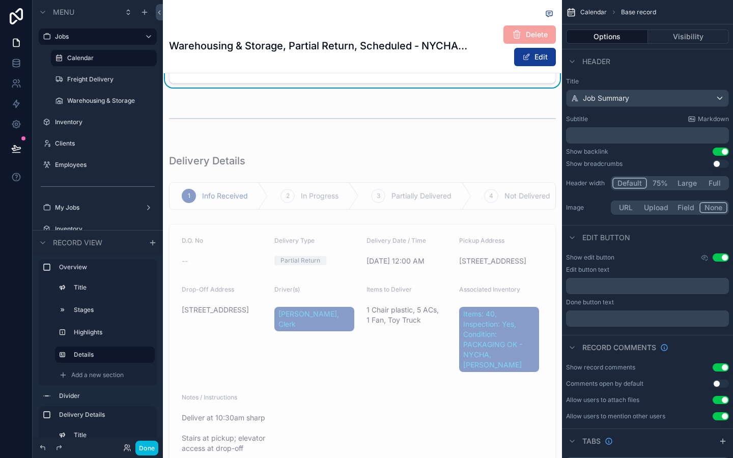
scroll to position [267, 0]
click at [402, 280] on div "scrollable content" at bounding box center [362, 311] width 399 height 336
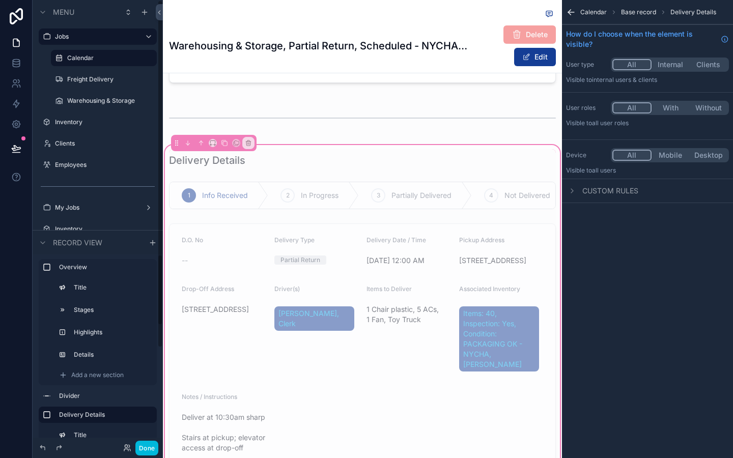
click at [143, 401] on button "Done" at bounding box center [146, 448] width 23 height 15
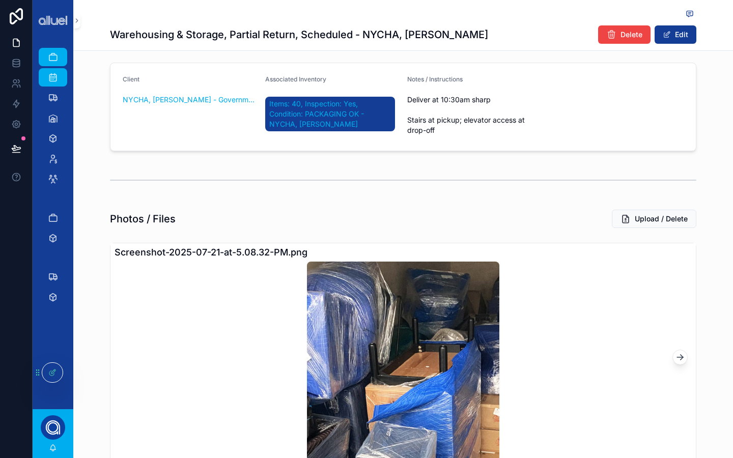
scroll to position [0, 0]
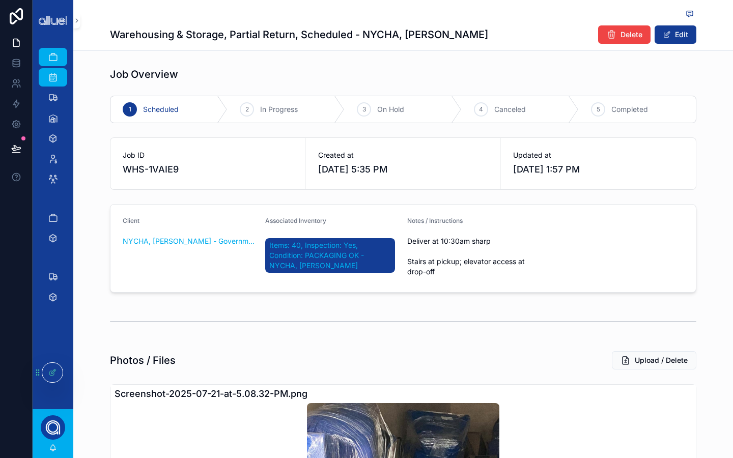
click at [48, 378] on div at bounding box center [52, 372] width 20 height 19
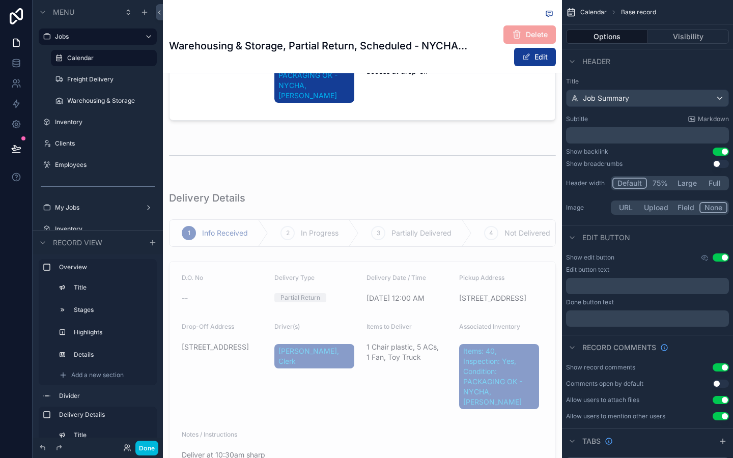
scroll to position [234, 0]
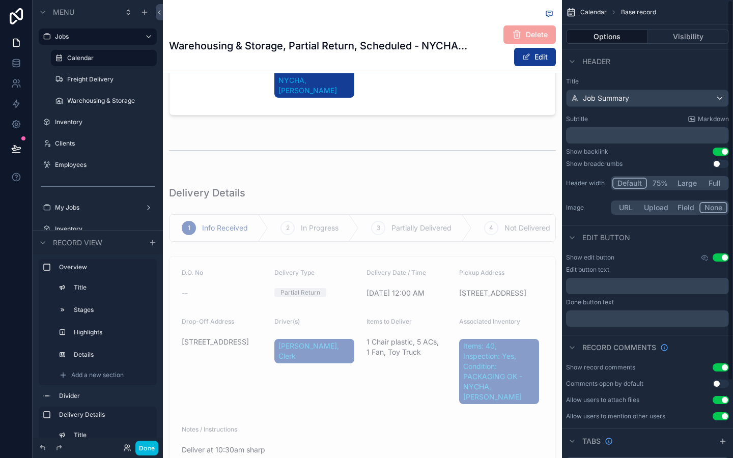
click at [687, 36] on button "Visibility" at bounding box center [688, 37] width 81 height 14
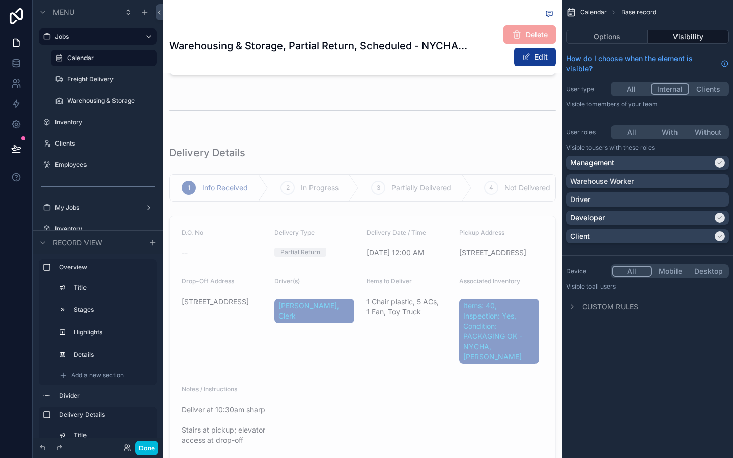
scroll to position [276, 0]
click at [338, 235] on div "scrollable content" at bounding box center [362, 302] width 399 height 336
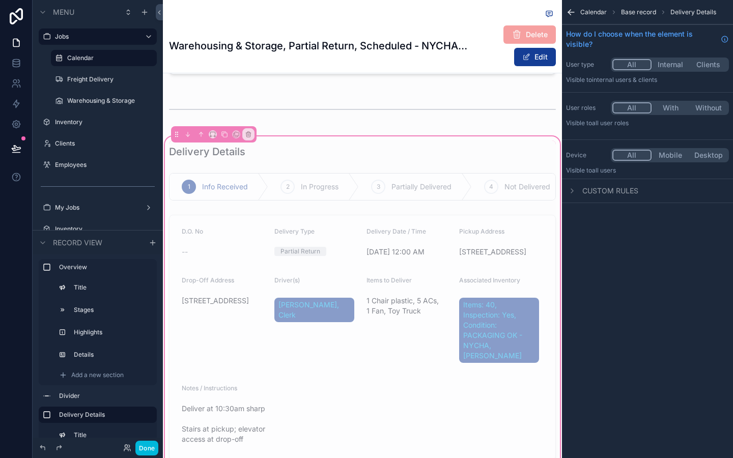
click at [309, 249] on div "scrollable content" at bounding box center [362, 338] width 399 height 254
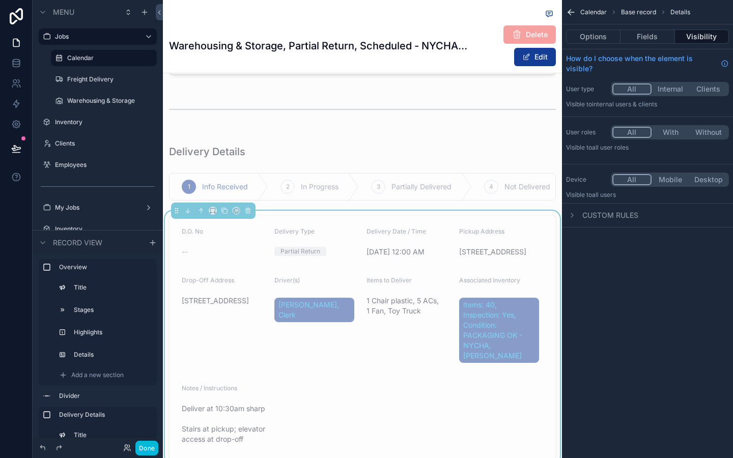
click at [541, 63] on button "Edit" at bounding box center [535, 57] width 42 height 18
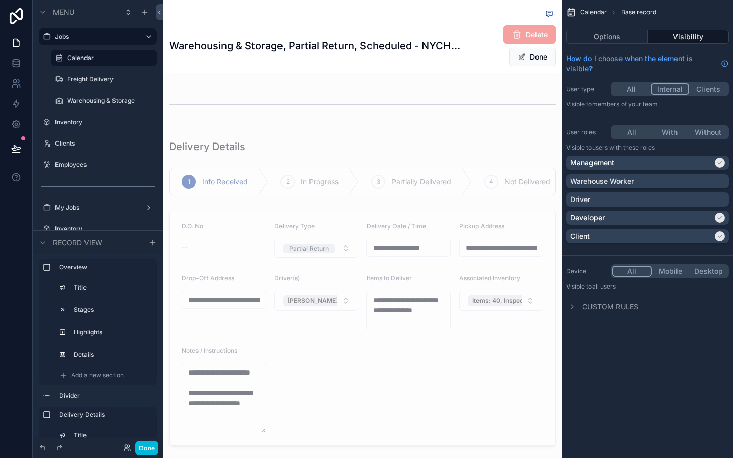
click at [541, 62] on button "Done" at bounding box center [532, 57] width 47 height 18
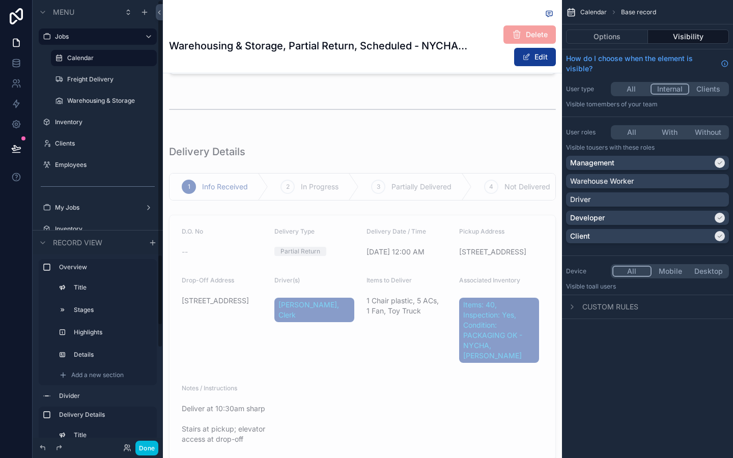
click at [142, 401] on button "Done" at bounding box center [146, 448] width 23 height 15
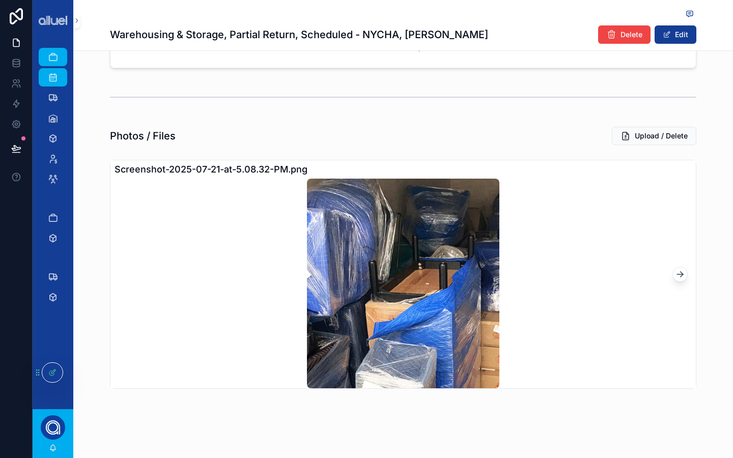
scroll to position [225, 0]
click at [56, 373] on icon at bounding box center [52, 373] width 8 height 8
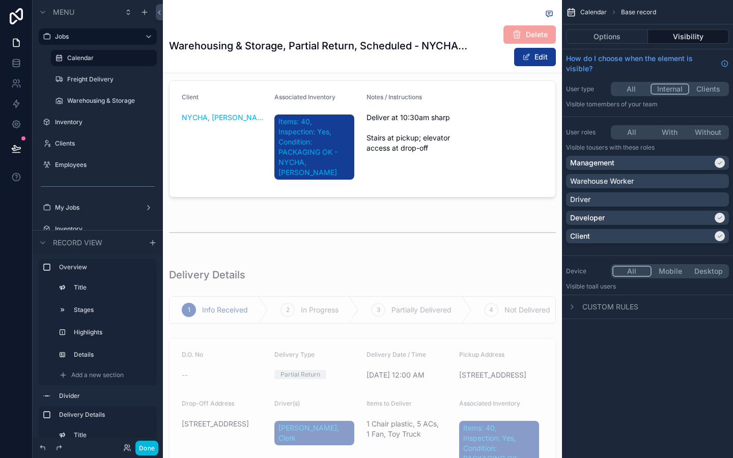
scroll to position [258, 0]
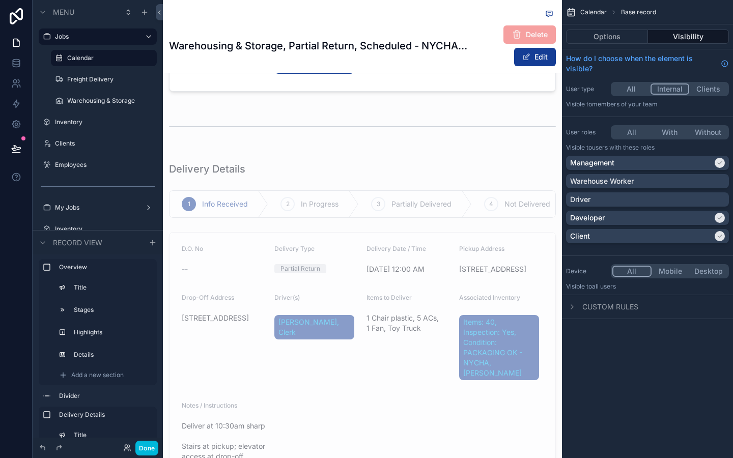
click at [631, 35] on button "Options" at bounding box center [607, 37] width 82 height 14
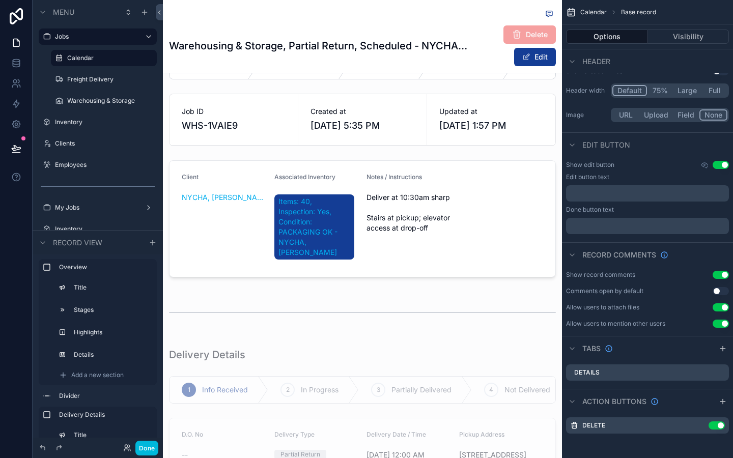
scroll to position [0, 0]
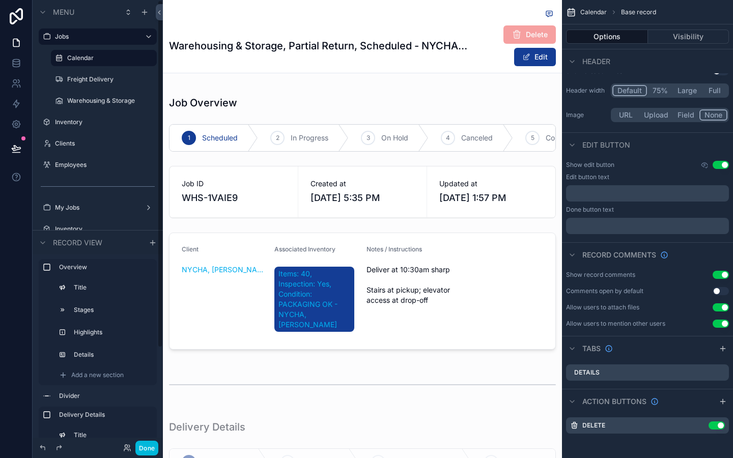
click at [91, 64] on div "Calendar" at bounding box center [111, 58] width 88 height 12
click at [79, 60] on label "Calendar" at bounding box center [109, 58] width 84 height 8
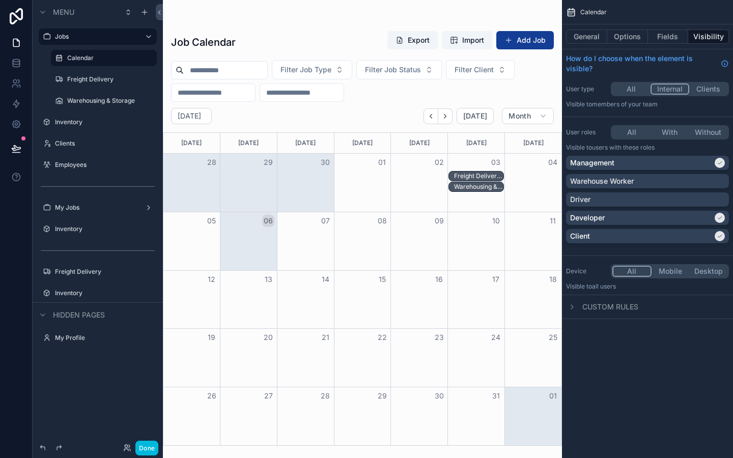
click at [476, 185] on div "Warehousing & Storage, Partial Return, Scheduled - NYCHA, [PERSON_NAME]" at bounding box center [479, 187] width 50 height 8
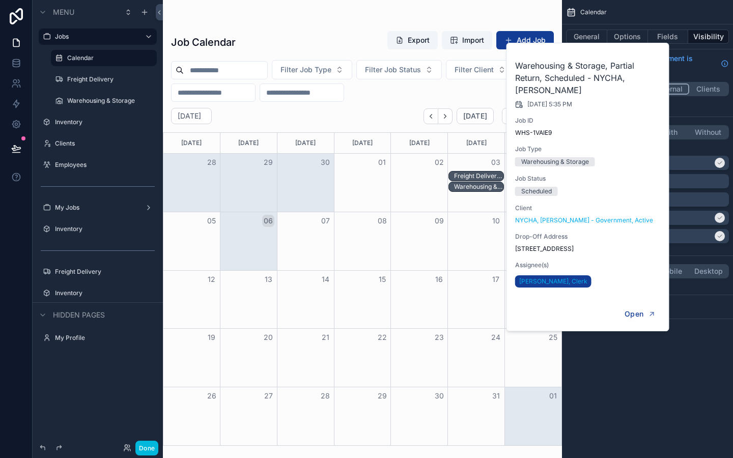
click at [461, 171] on div "Freight Delivery, Partial Pickup, Completed - Omnia, Development Team" at bounding box center [477, 176] width 56 height 10
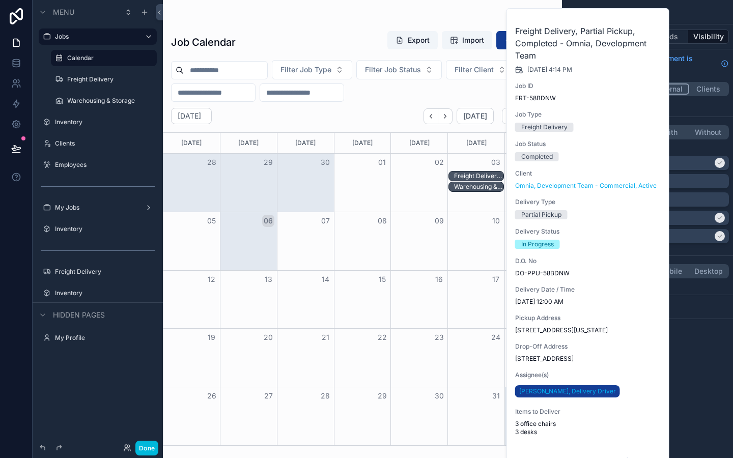
click at [468, 187] on div "Warehousing & Storage, Partial Return, Scheduled - NYCHA, [PERSON_NAME]" at bounding box center [479, 187] width 50 height 8
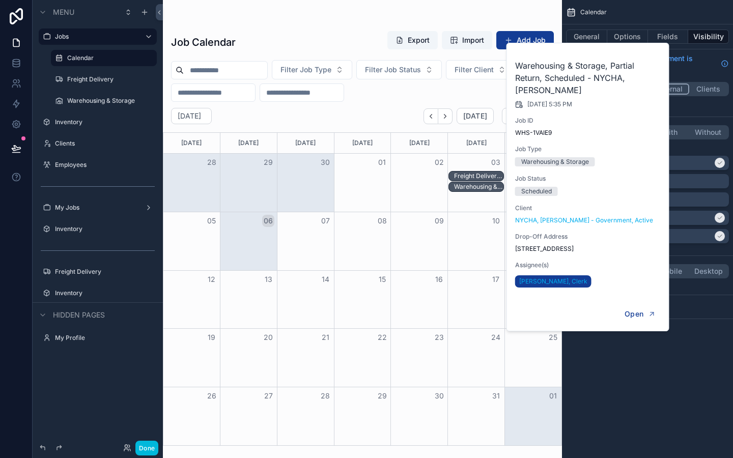
click at [472, 176] on div "Freight Delivery, Partial Pickup, Completed - Omnia, Development Team" at bounding box center [479, 176] width 50 height 8
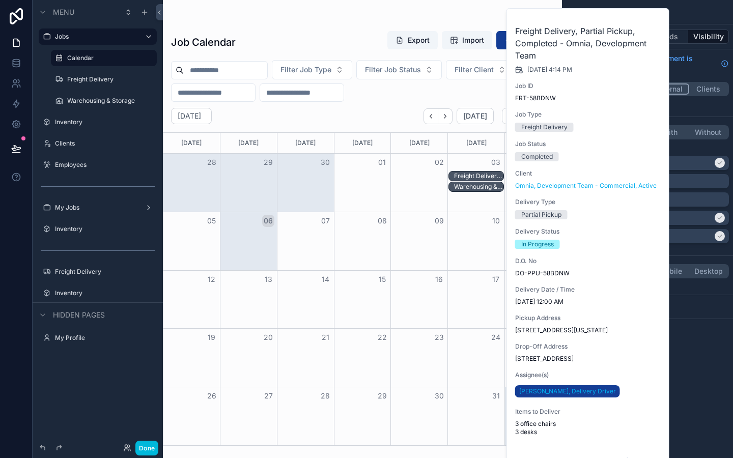
click at [473, 189] on div "Warehousing & Storage, Partial Return, Scheduled - NYCHA, [PERSON_NAME]" at bounding box center [479, 187] width 50 height 8
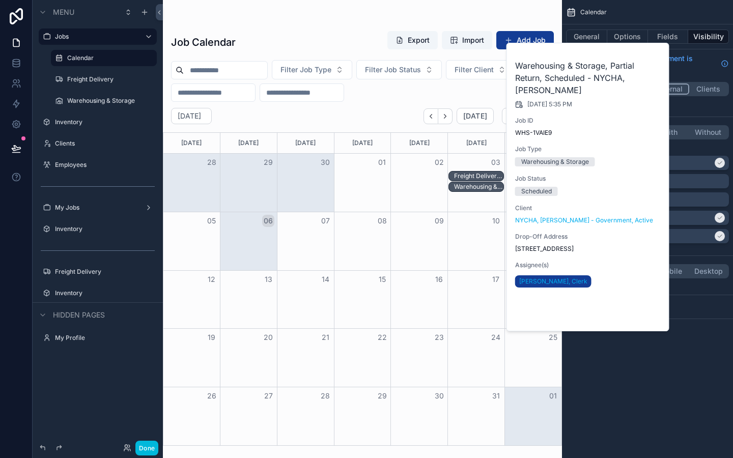
click at [645, 309] on button "Open" at bounding box center [640, 314] width 44 height 17
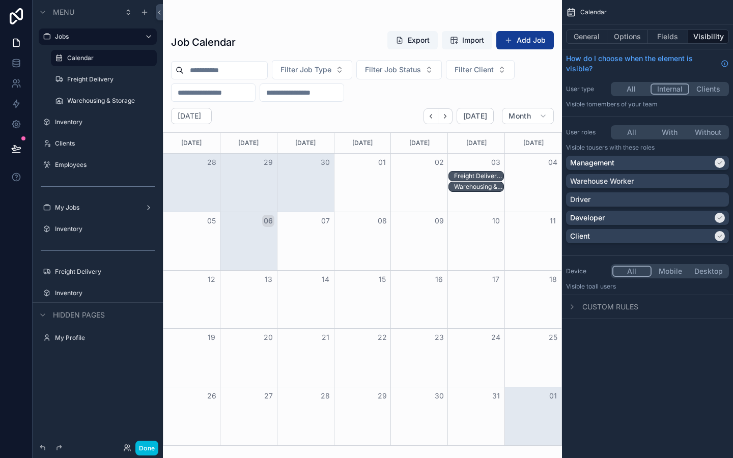
click at [487, 176] on div "Freight Delivery, Partial Pickup, Completed - Omnia, Development Team" at bounding box center [479, 176] width 50 height 8
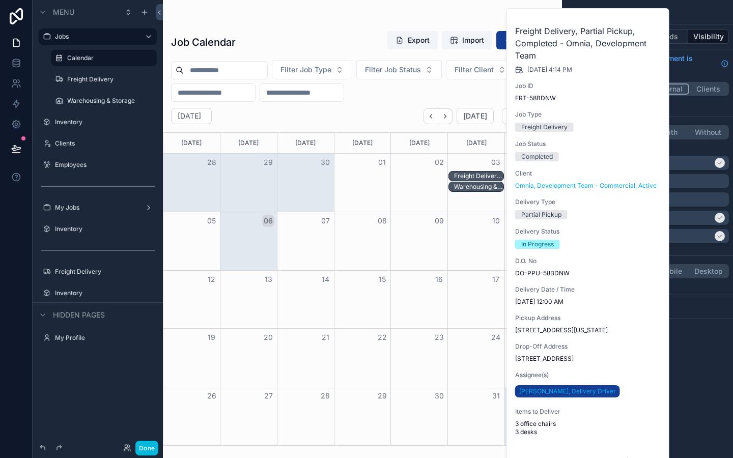
click at [708, 318] on div "Custom rules" at bounding box center [647, 307] width 171 height 24
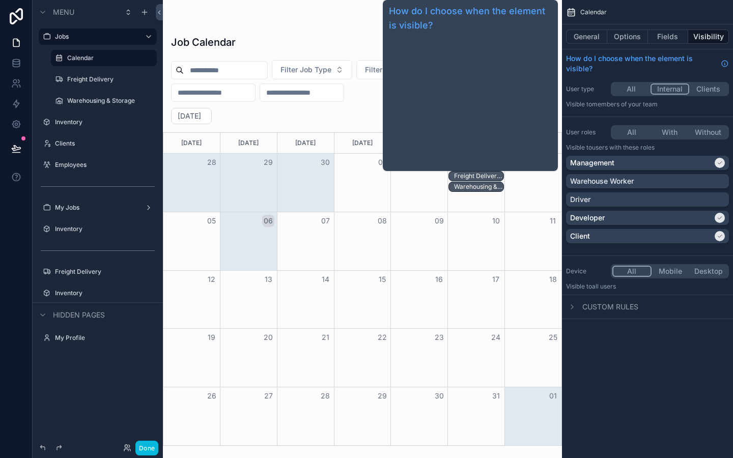
click at [480, 172] on div "Freight Delivery, Partial Pickup, Completed - Omnia, Development Team" at bounding box center [479, 176] width 50 height 8
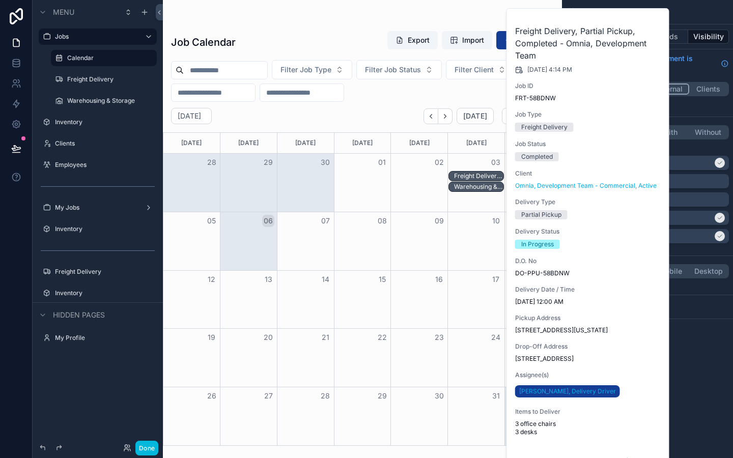
click at [691, 346] on div "Calendar General Options Fields Visibility How do I choose when the element is …" at bounding box center [647, 229] width 171 height 458
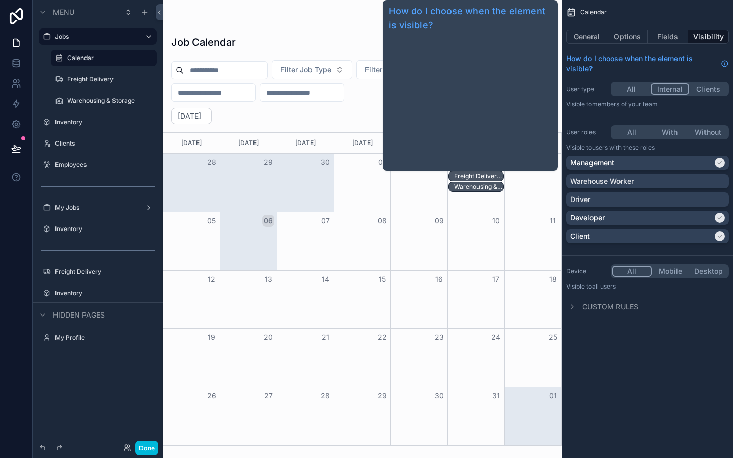
click at [486, 176] on div "Freight Delivery, Partial Pickup, Completed - Omnia, Development Team" at bounding box center [479, 176] width 50 height 8
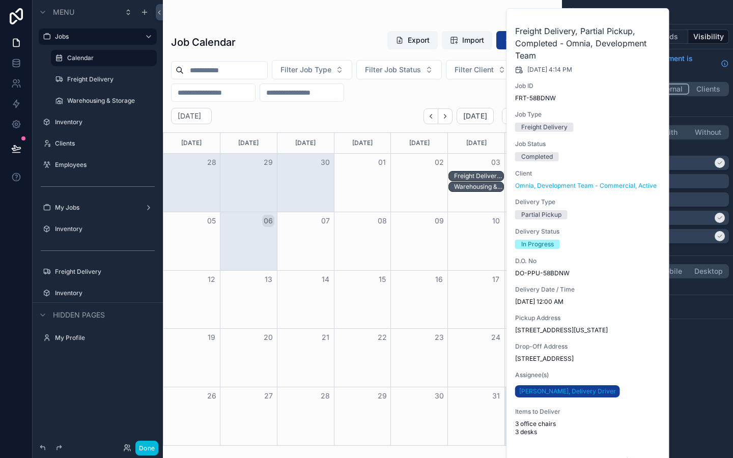
click at [718, 388] on div "Calendar General Options Fields Visibility How do I choose when the element is …" at bounding box center [647, 229] width 171 height 458
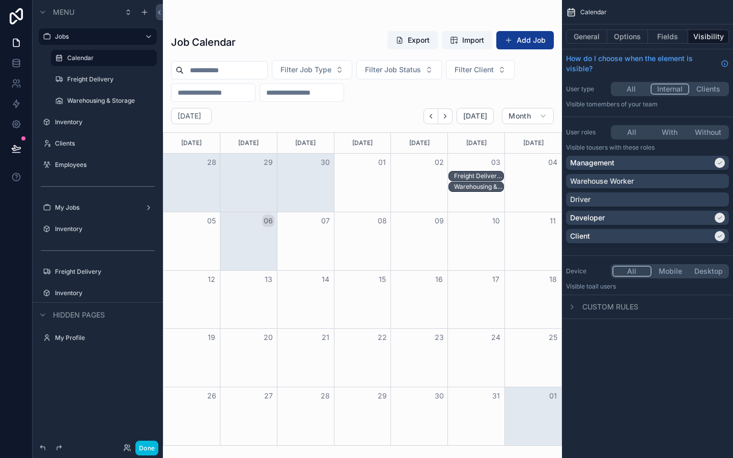
click at [666, 41] on button "Fields" at bounding box center [668, 37] width 41 height 14
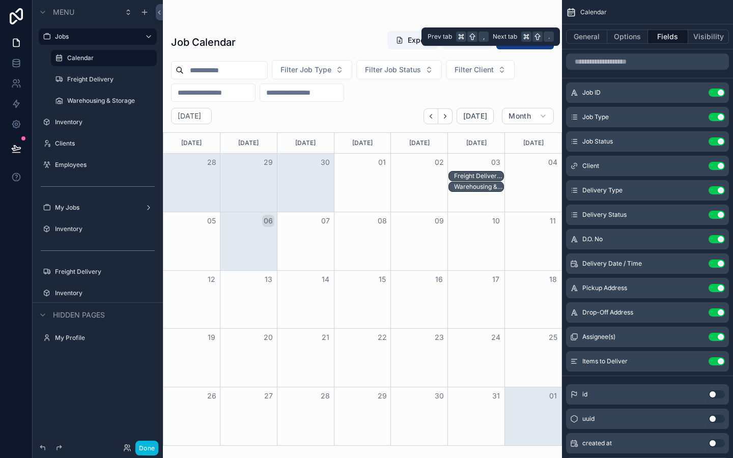
click at [640, 38] on button "Options" at bounding box center [628, 37] width 41 height 14
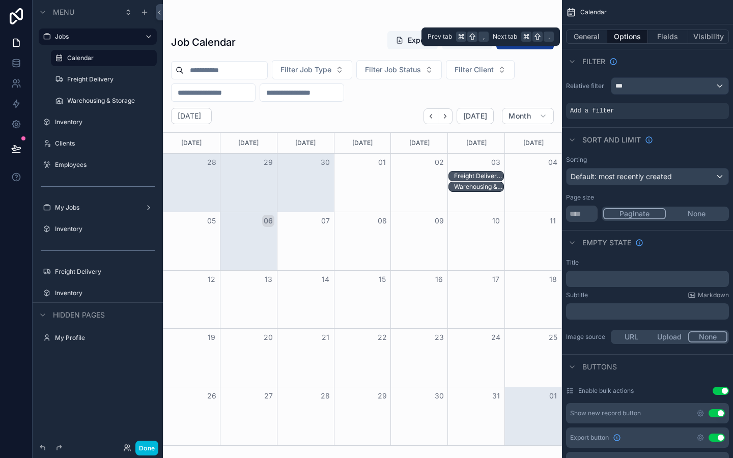
click at [673, 35] on button "Fields" at bounding box center [668, 37] width 41 height 14
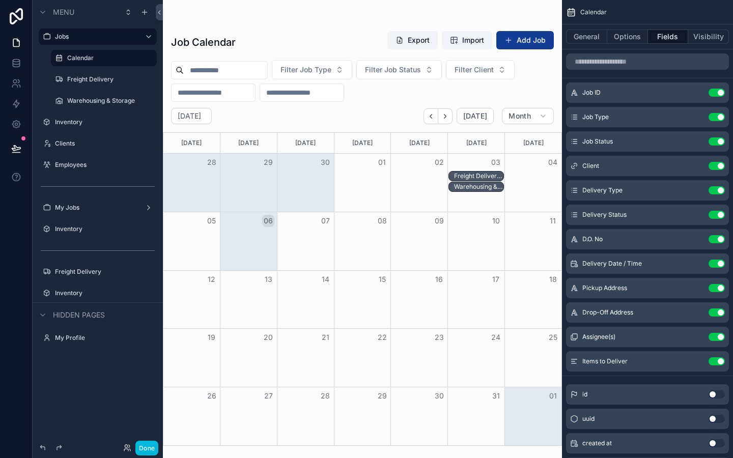
click at [716, 361] on button "Use setting" at bounding box center [717, 362] width 16 height 8
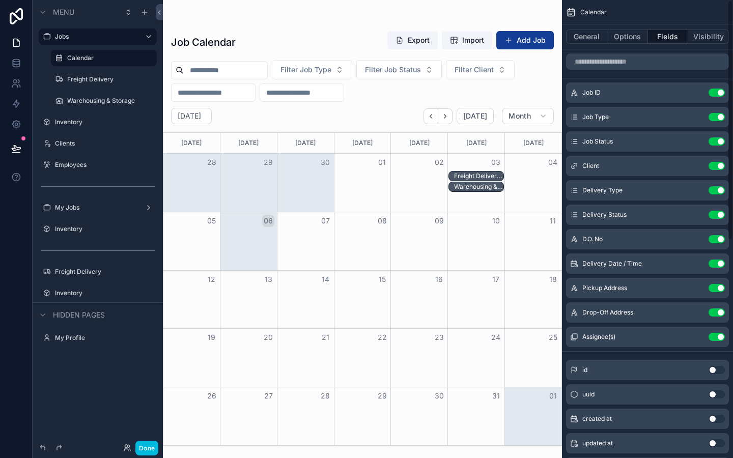
click at [481, 173] on div "Freight Delivery, Partial Pickup, Completed - Omnia, Development Team" at bounding box center [479, 176] width 50 height 8
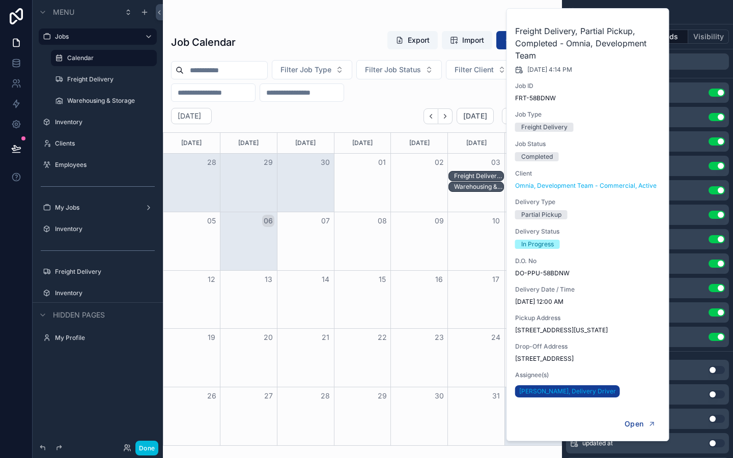
click at [398, 93] on div "Filter Job Type Filter Job Status Filter Client" at bounding box center [362, 81] width 399 height 42
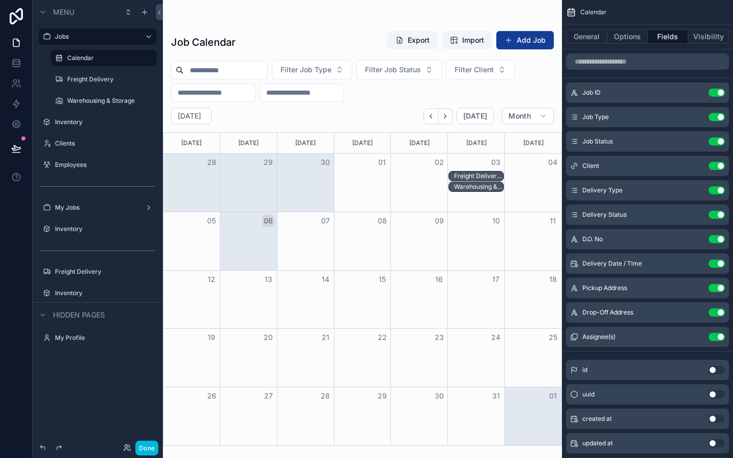
click at [481, 173] on div "Freight Delivery, Partial Pickup, Completed - Omnia, Development Team" at bounding box center [479, 176] width 50 height 8
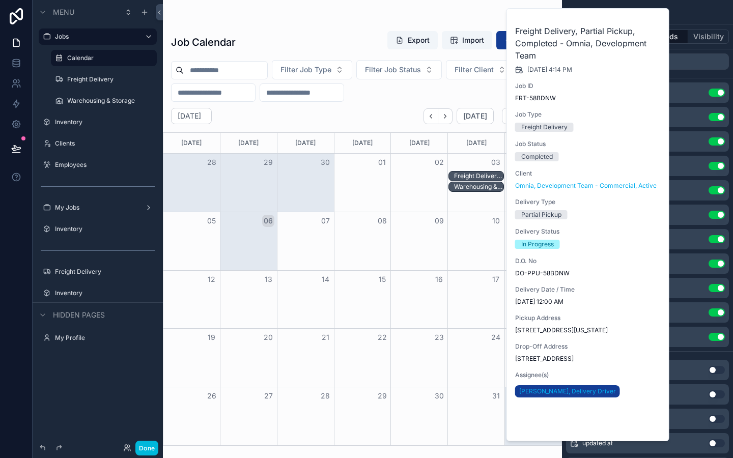
click at [634, 401] on button "Open" at bounding box center [640, 424] width 44 height 17
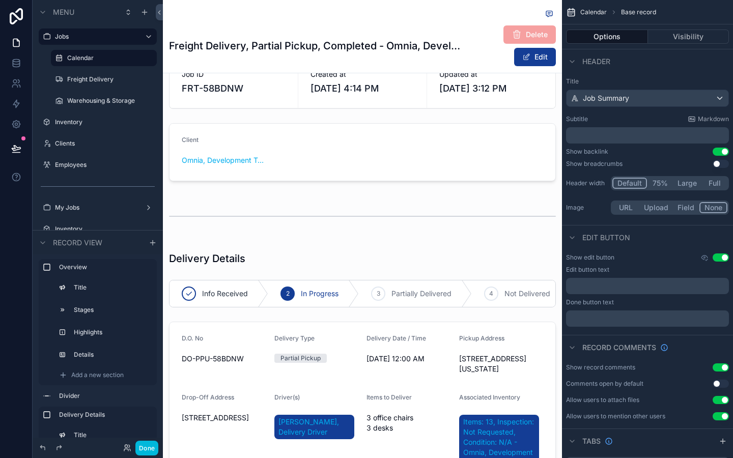
scroll to position [289, 0]
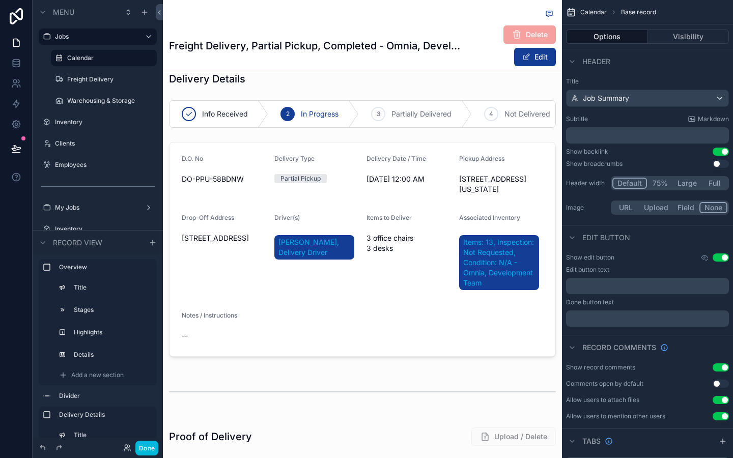
click at [319, 232] on div "scrollable content" at bounding box center [362, 215] width 399 height 306
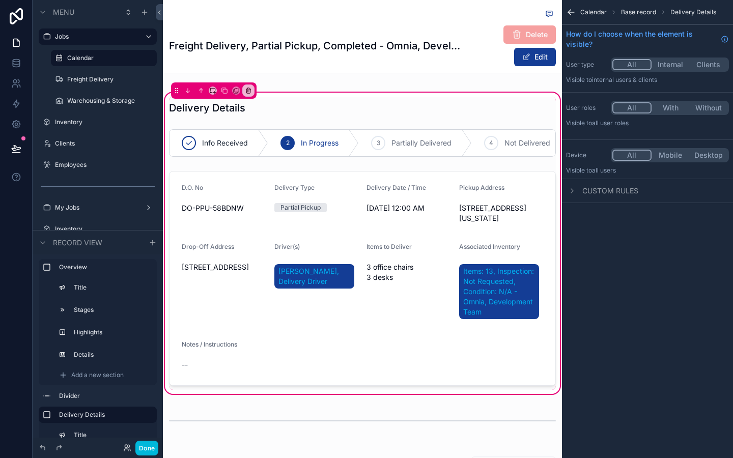
scroll to position [261, 0]
click at [573, 11] on icon "scrollable content" at bounding box center [571, 12] width 10 height 10
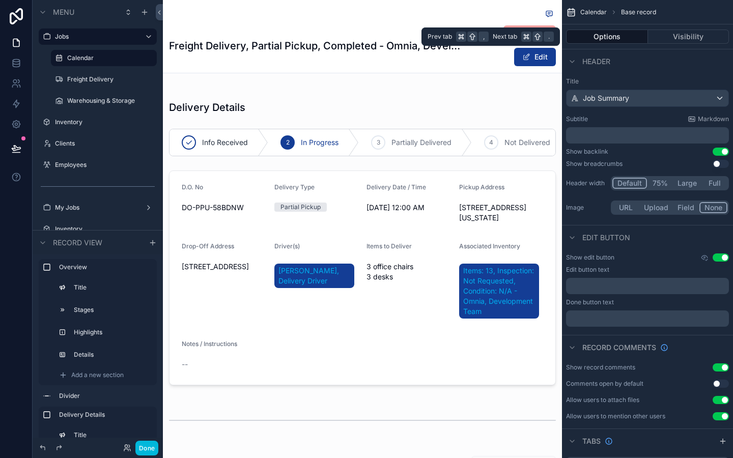
click at [671, 35] on button "Visibility" at bounding box center [688, 37] width 81 height 14
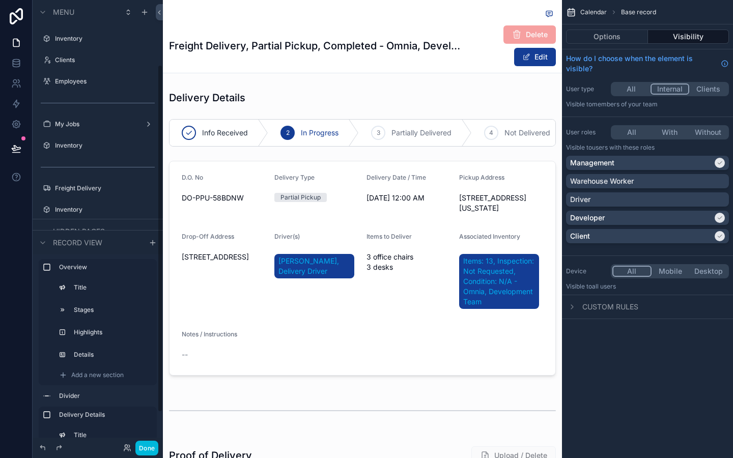
scroll to position [85, 0]
